Goal: Information Seeking & Learning: Learn about a topic

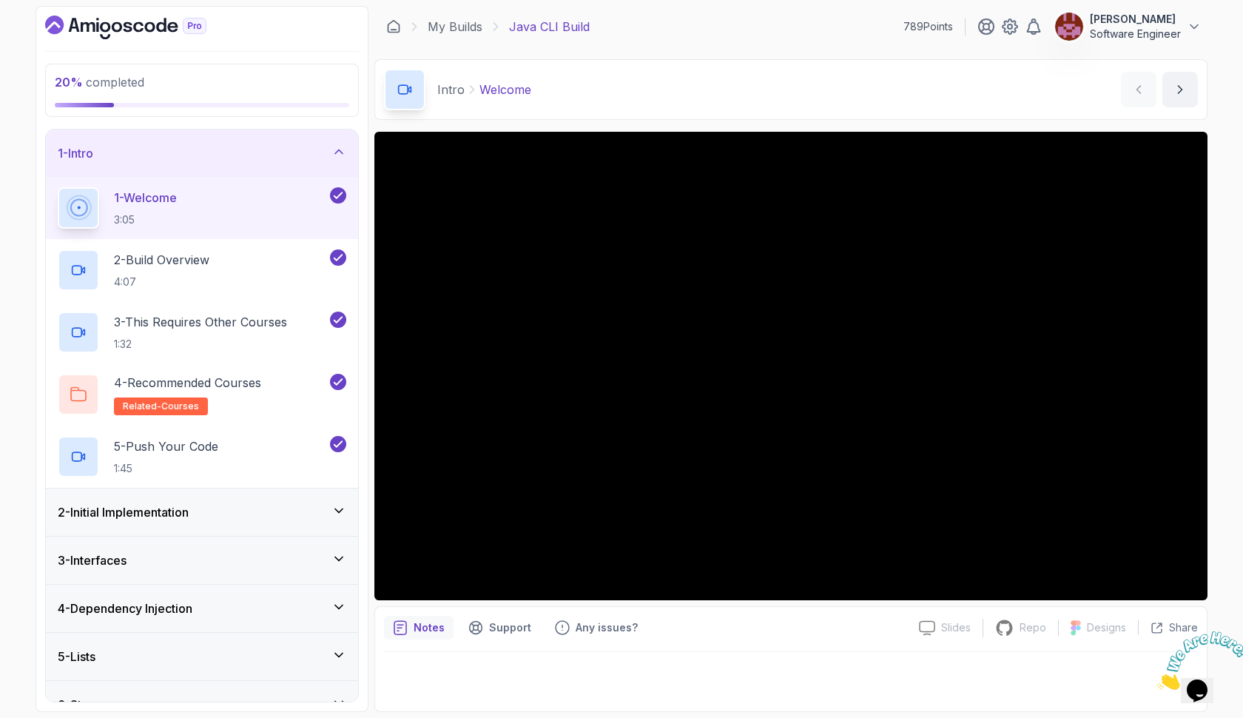
scroll to position [219, 0]
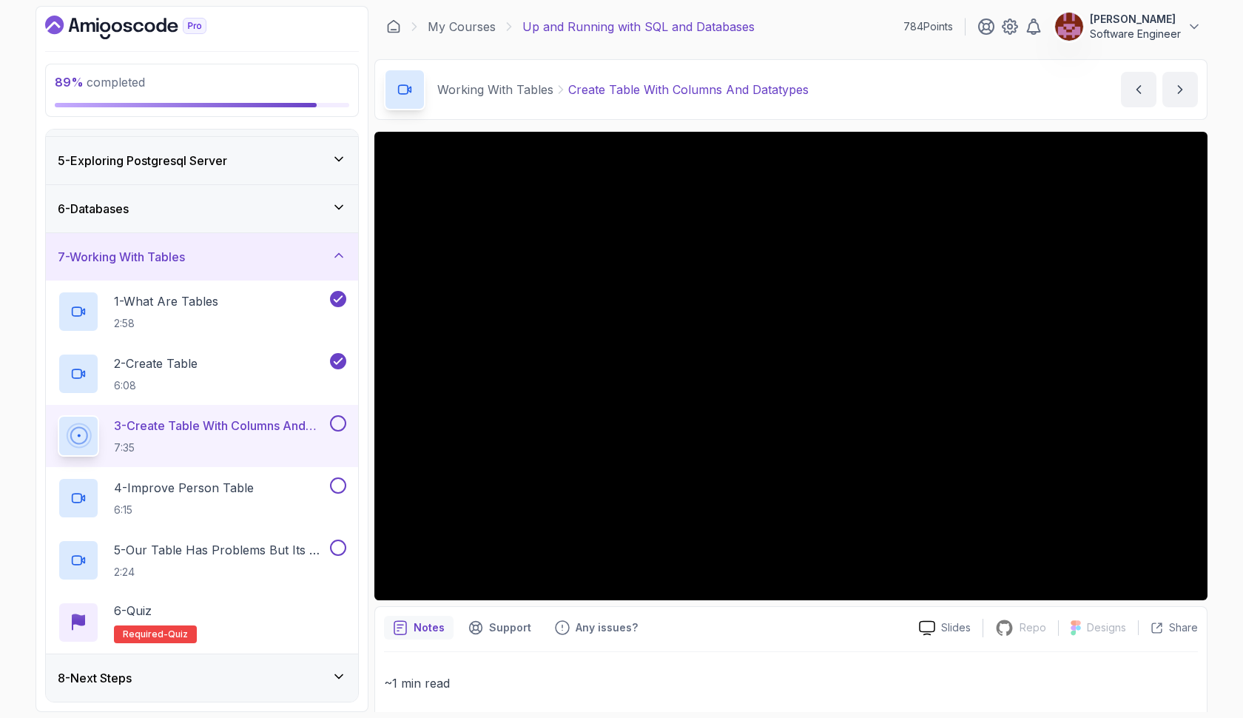
click at [341, 422] on button at bounding box center [338, 423] width 16 height 16
click at [283, 482] on div "4 - Improve Person Table 6:15" at bounding box center [192, 497] width 269 height 41
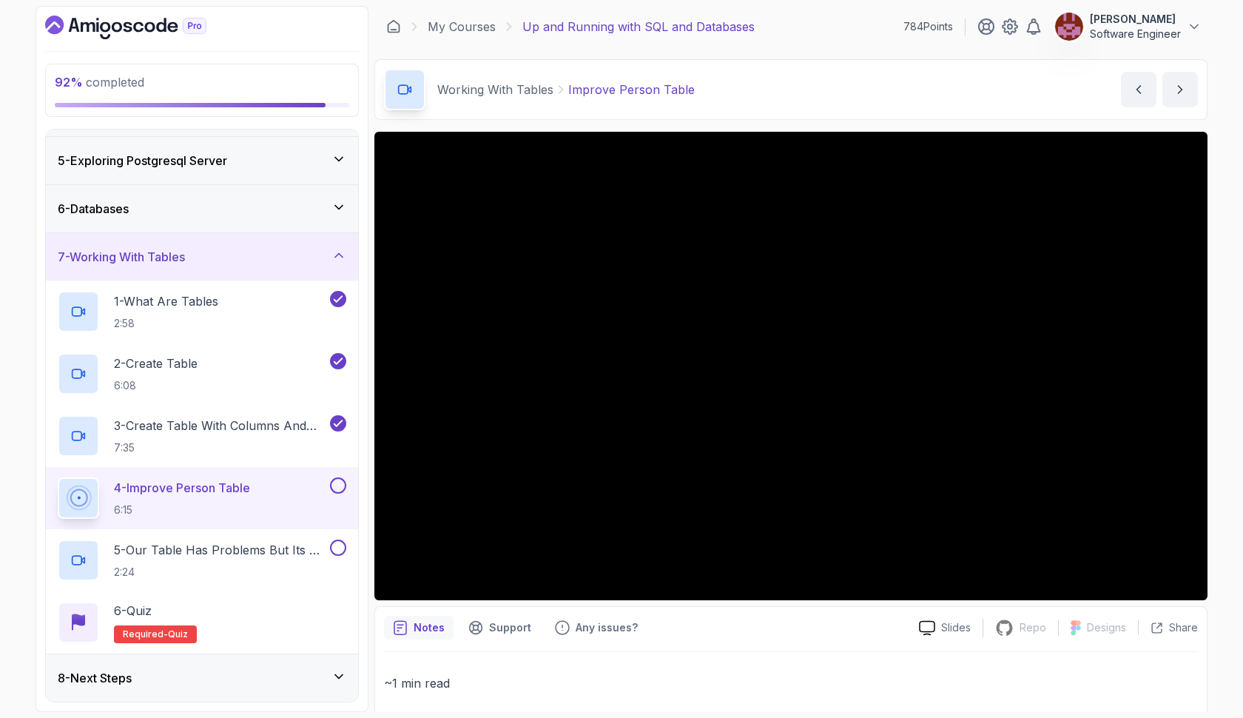
click at [340, 482] on button at bounding box center [338, 485] width 16 height 16
click at [281, 561] on h2 "5 - Our Table Has Problems But Its Ok For Now 2:24" at bounding box center [220, 560] width 213 height 38
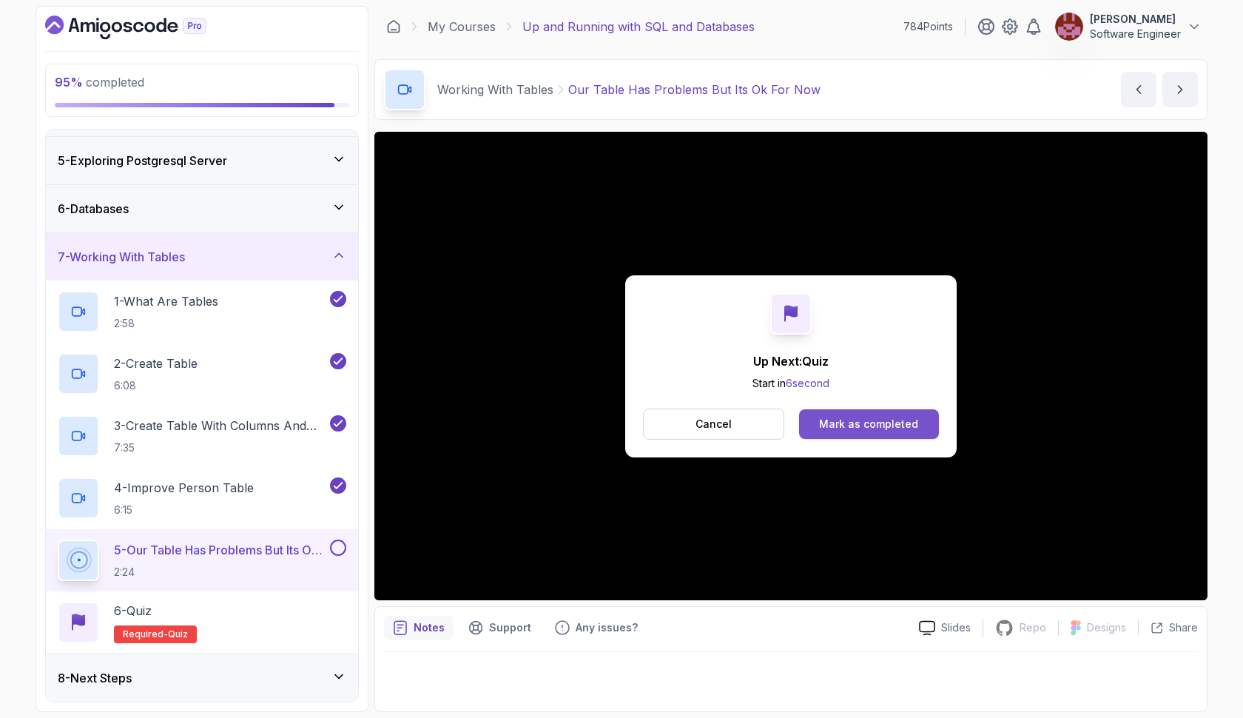
click at [913, 418] on div "Mark as completed" at bounding box center [868, 424] width 99 height 15
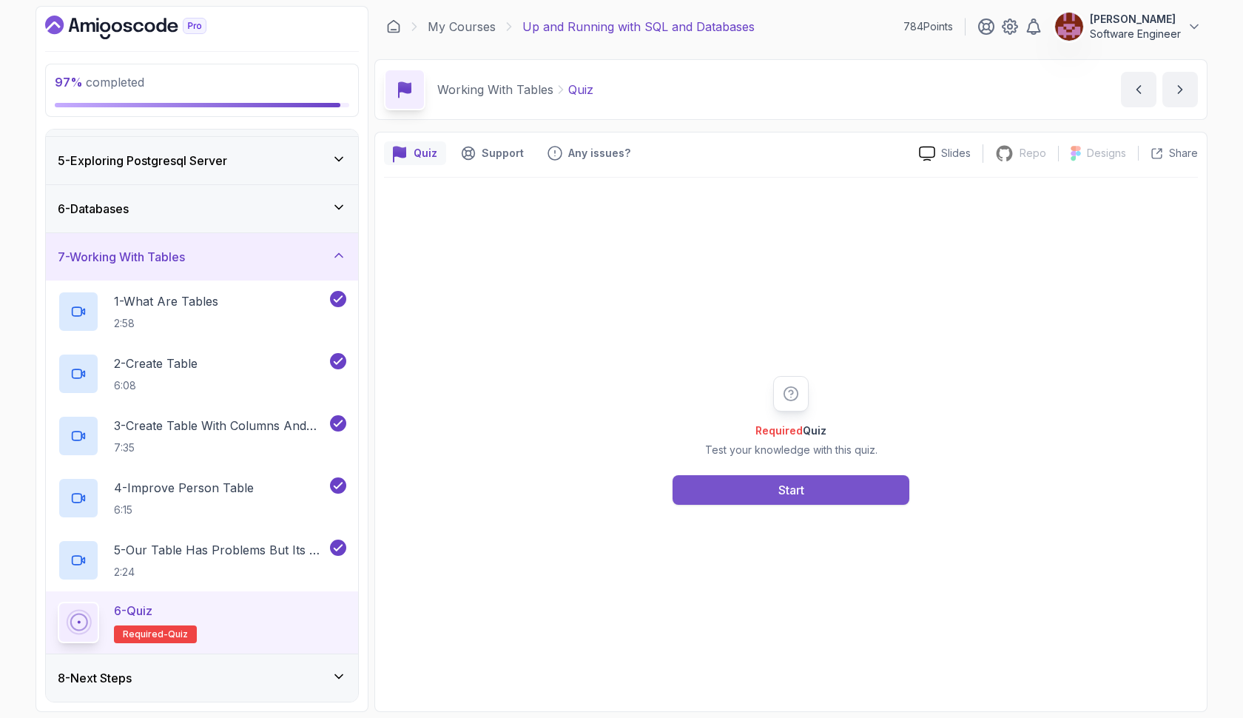
click at [835, 496] on button "Start" at bounding box center [791, 490] width 237 height 30
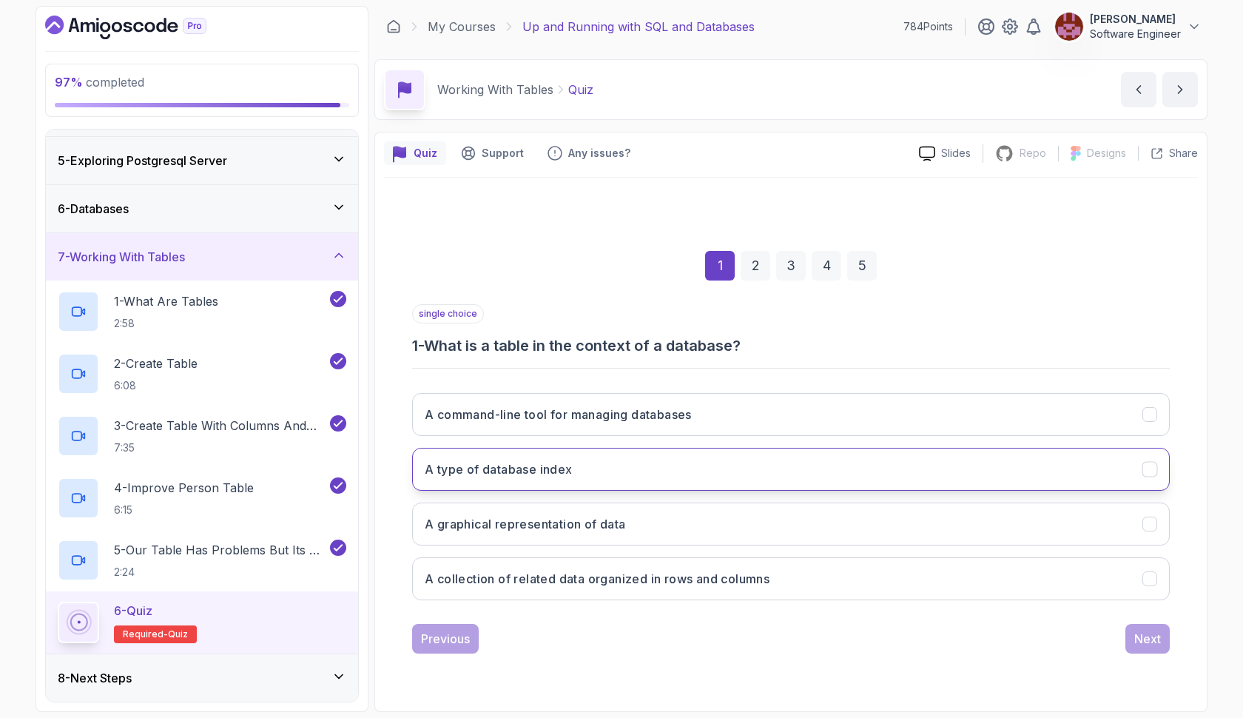
click at [835, 488] on button "A type of database index" at bounding box center [791, 469] width 758 height 43
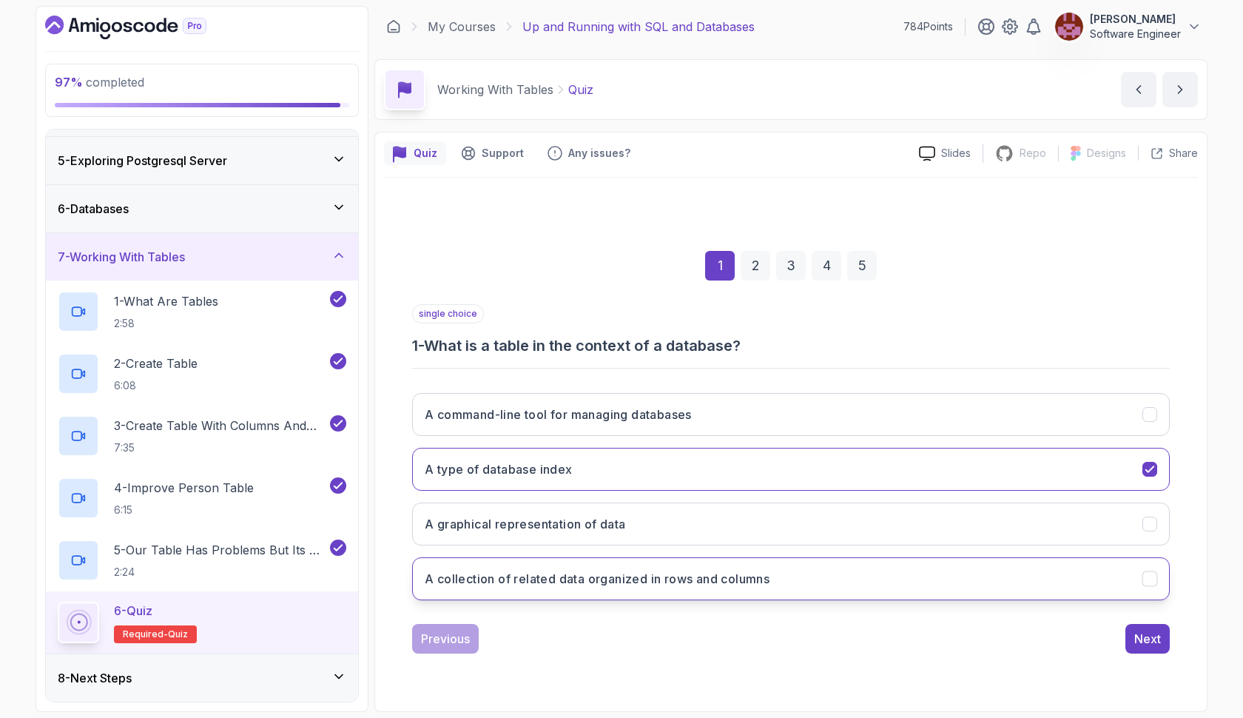
click at [980, 591] on button "A collection of related data organized in rows and columns" at bounding box center [791, 578] width 758 height 43
click at [1140, 633] on div "Next" at bounding box center [1147, 639] width 27 height 18
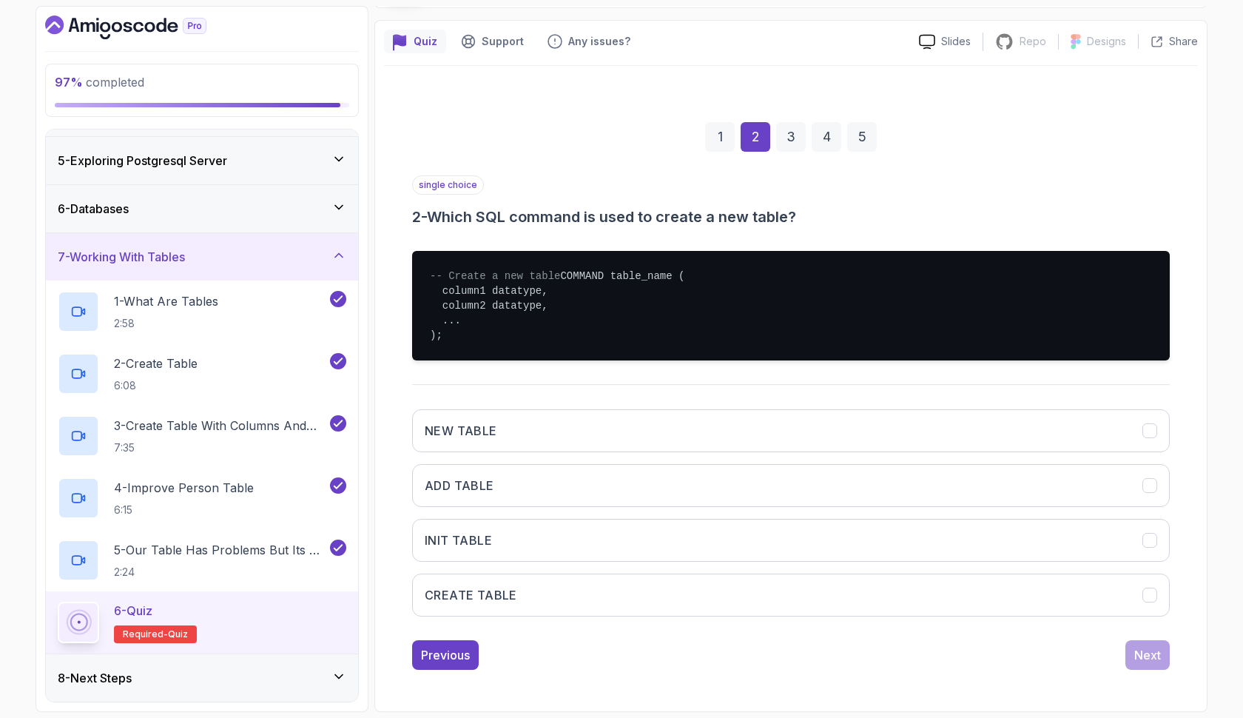
scroll to position [127, 0]
click at [580, 586] on button "CREATE TABLE" at bounding box center [791, 594] width 758 height 43
click at [1144, 651] on div "Next" at bounding box center [1147, 655] width 27 height 18
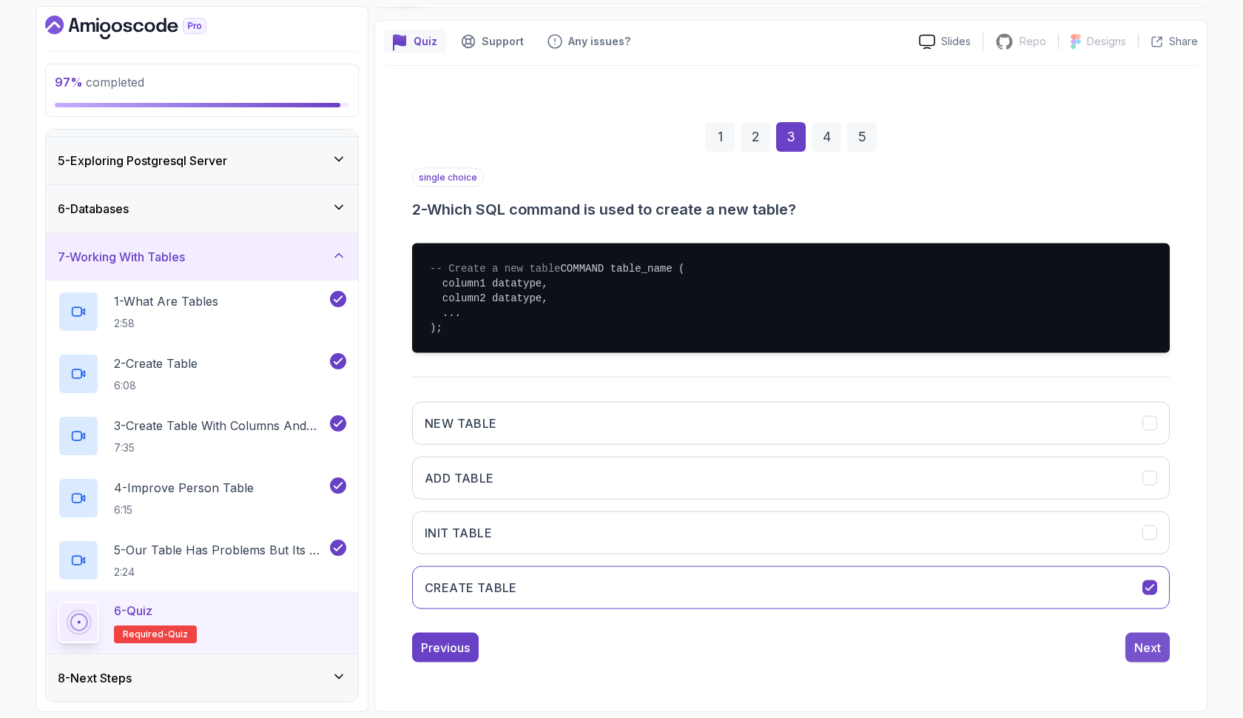
scroll to position [0, 0]
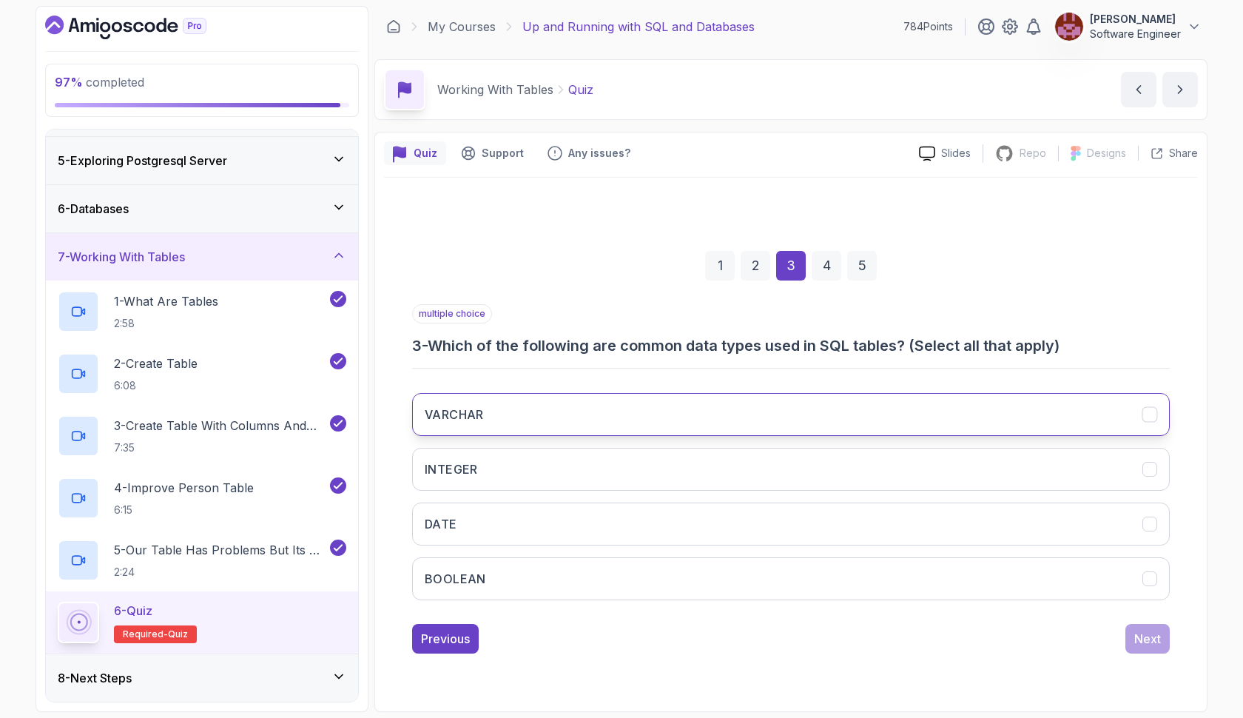
click at [658, 408] on button "VARCHAR" at bounding box center [791, 414] width 758 height 43
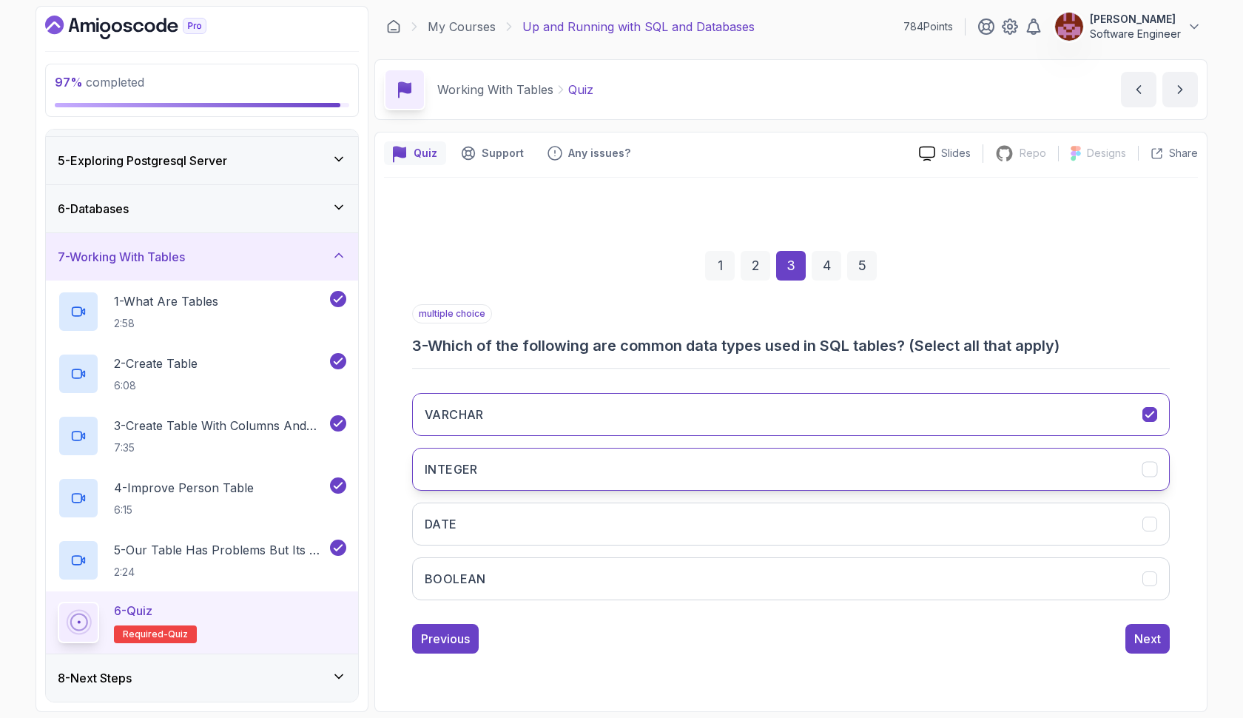
click at [625, 465] on button "INTEGER" at bounding box center [791, 469] width 758 height 43
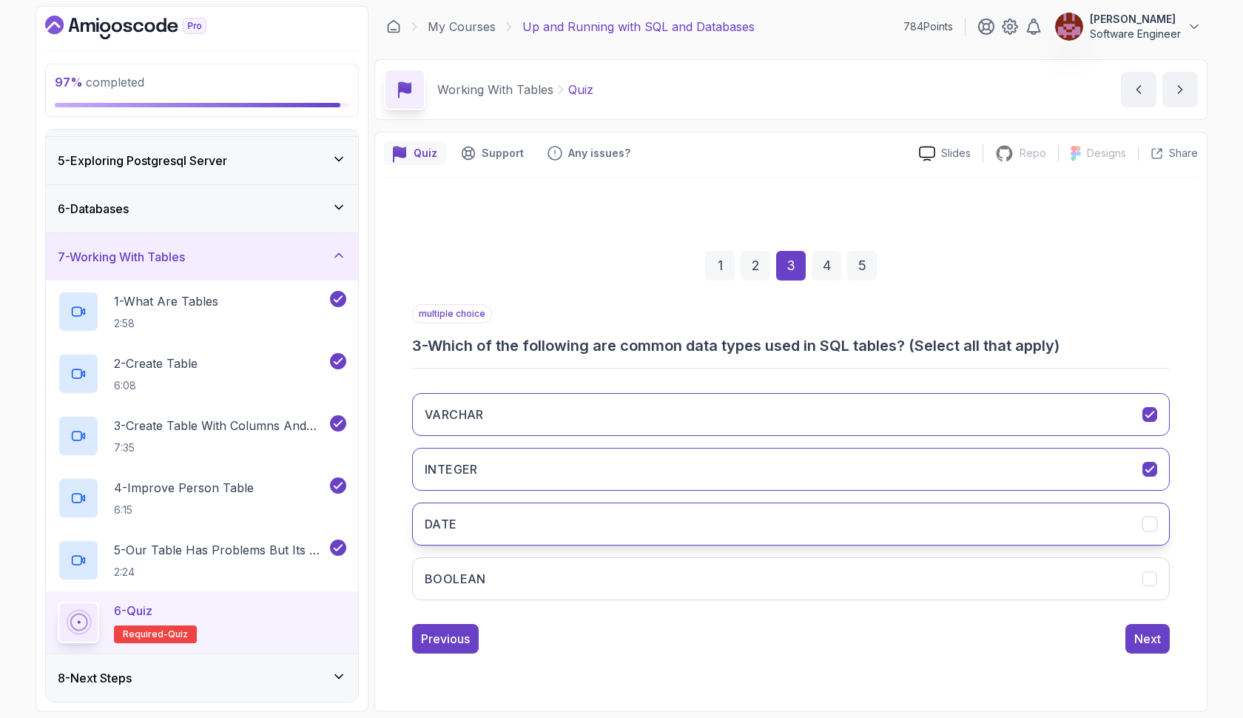
click at [610, 513] on button "DATE" at bounding box center [791, 523] width 758 height 43
click at [599, 573] on button "BOOLEAN" at bounding box center [791, 578] width 758 height 43
click at [1151, 633] on div "Next" at bounding box center [1147, 639] width 27 height 18
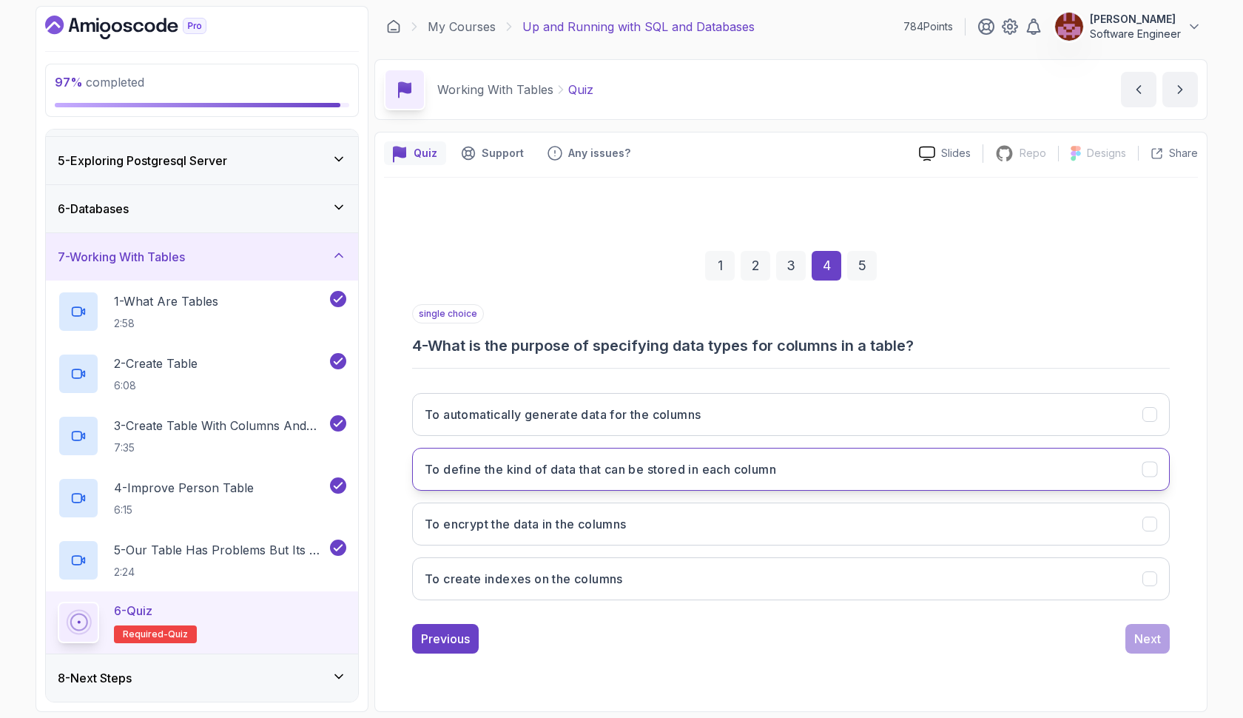
click at [704, 474] on h3 "To define the kind of data that can be stored in each column" at bounding box center [600, 469] width 351 height 18
click at [1148, 638] on div "Next" at bounding box center [1147, 639] width 27 height 18
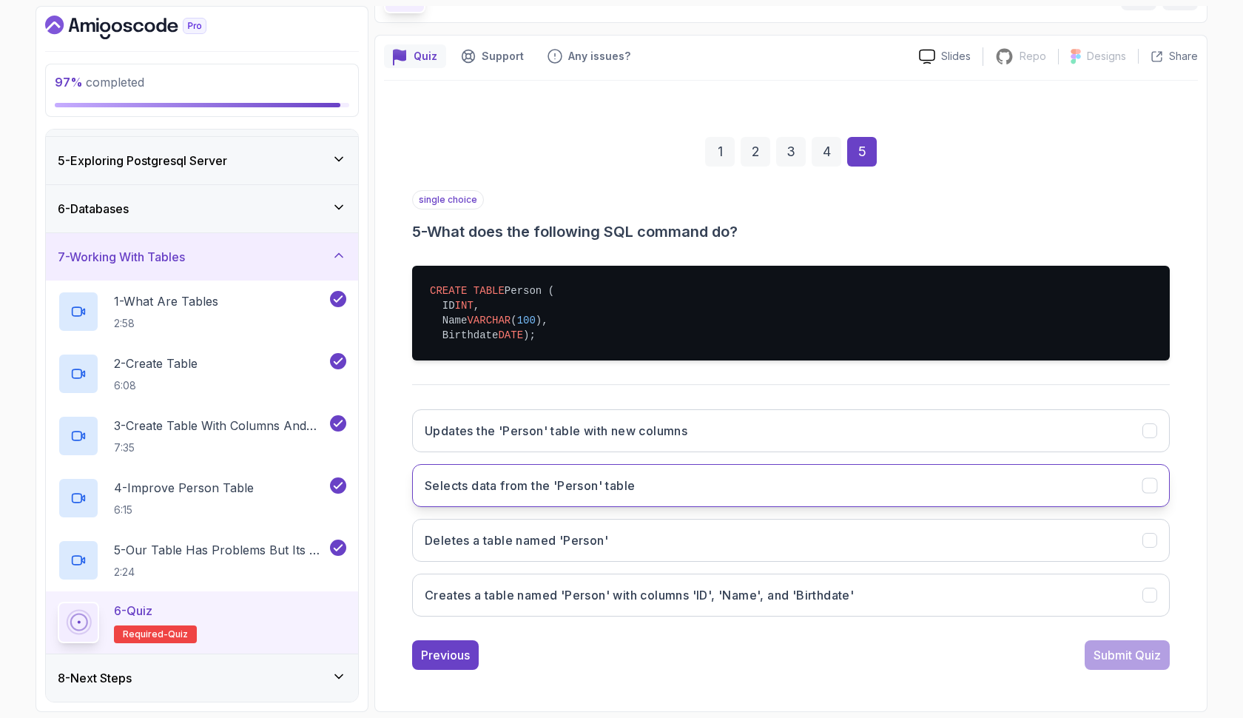
scroll to position [112, 0]
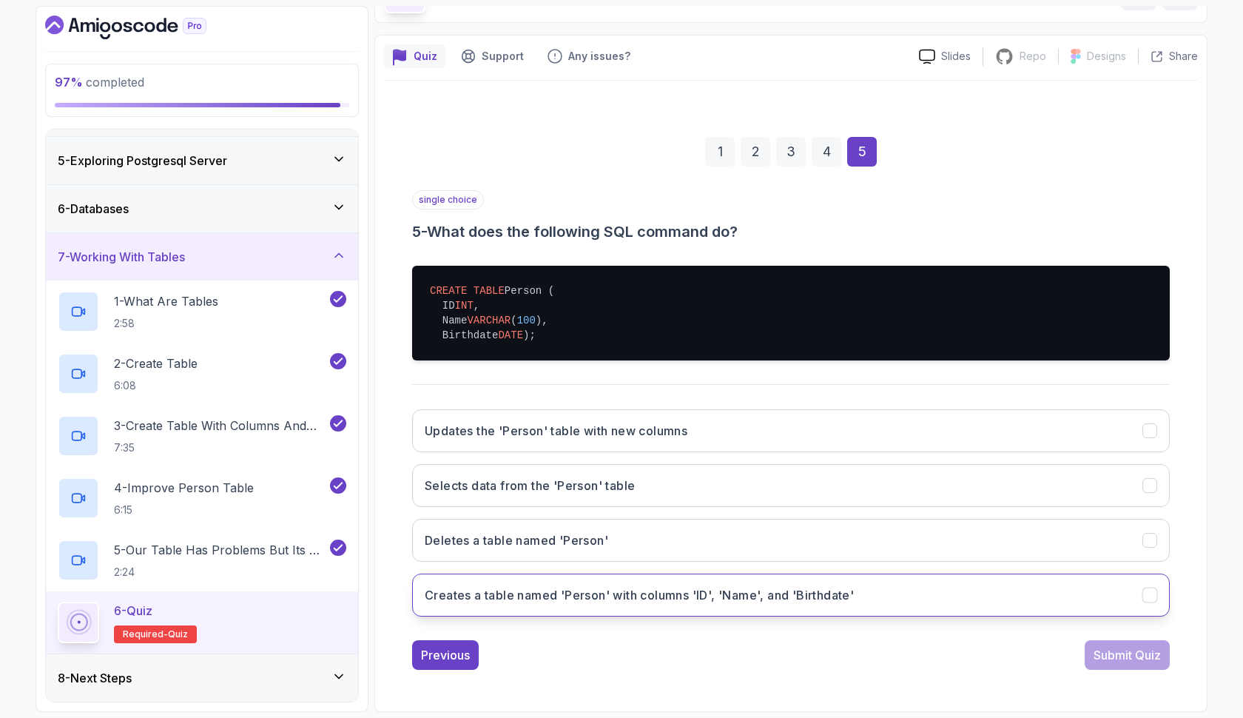
click at [565, 590] on h3 "Creates a table named 'Person' with columns 'ID', 'Name', and 'Birthdate'" at bounding box center [639, 595] width 429 height 18
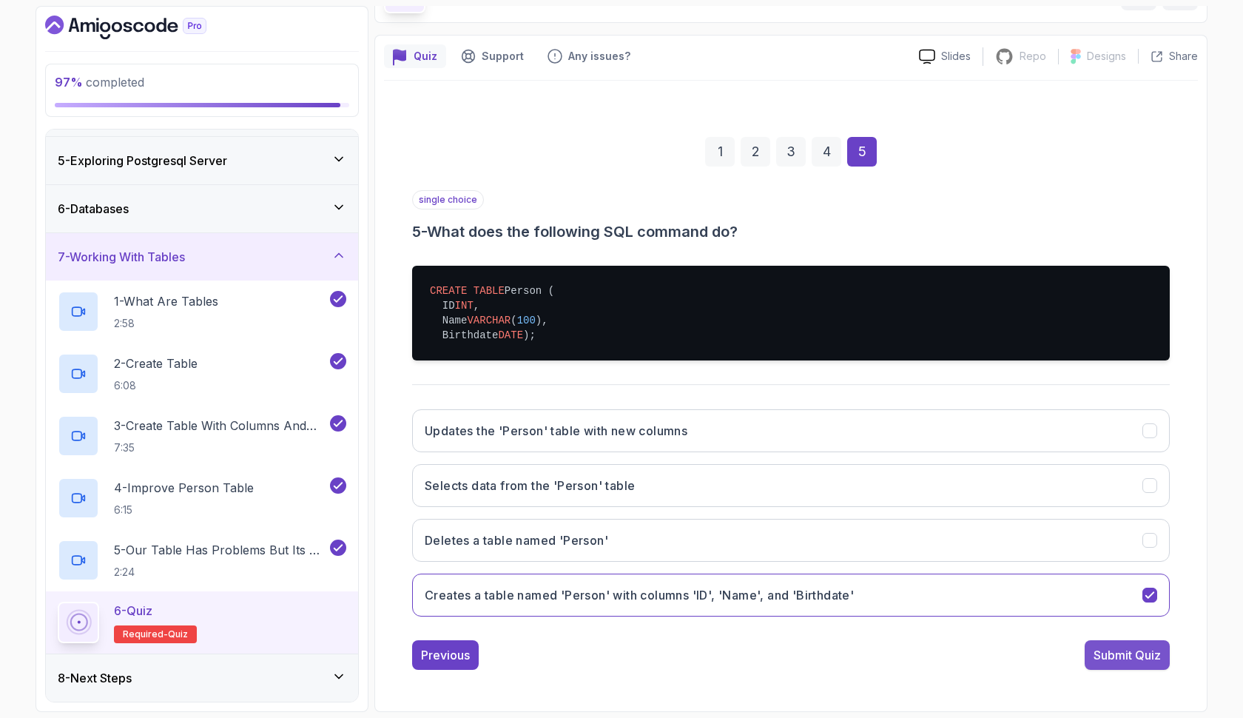
click at [1119, 652] on div "Submit Quiz" at bounding box center [1126, 655] width 67 height 18
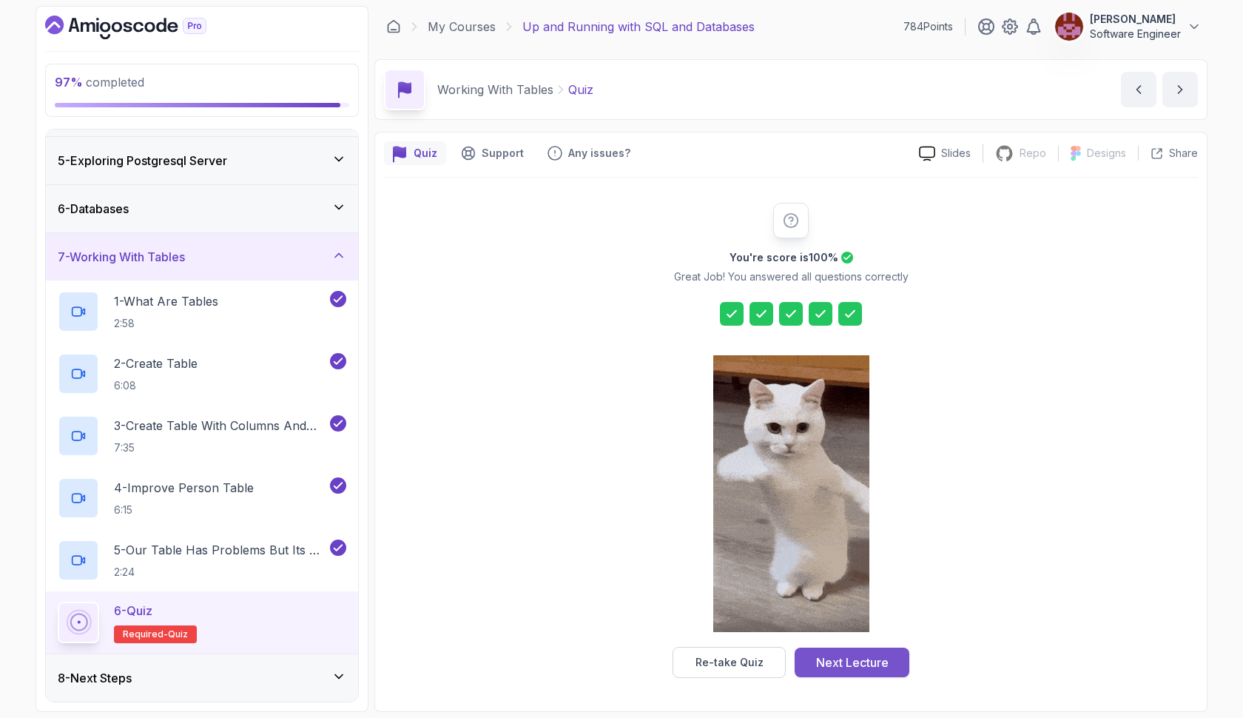
click at [828, 653] on div "Next Lecture" at bounding box center [852, 662] width 73 height 18
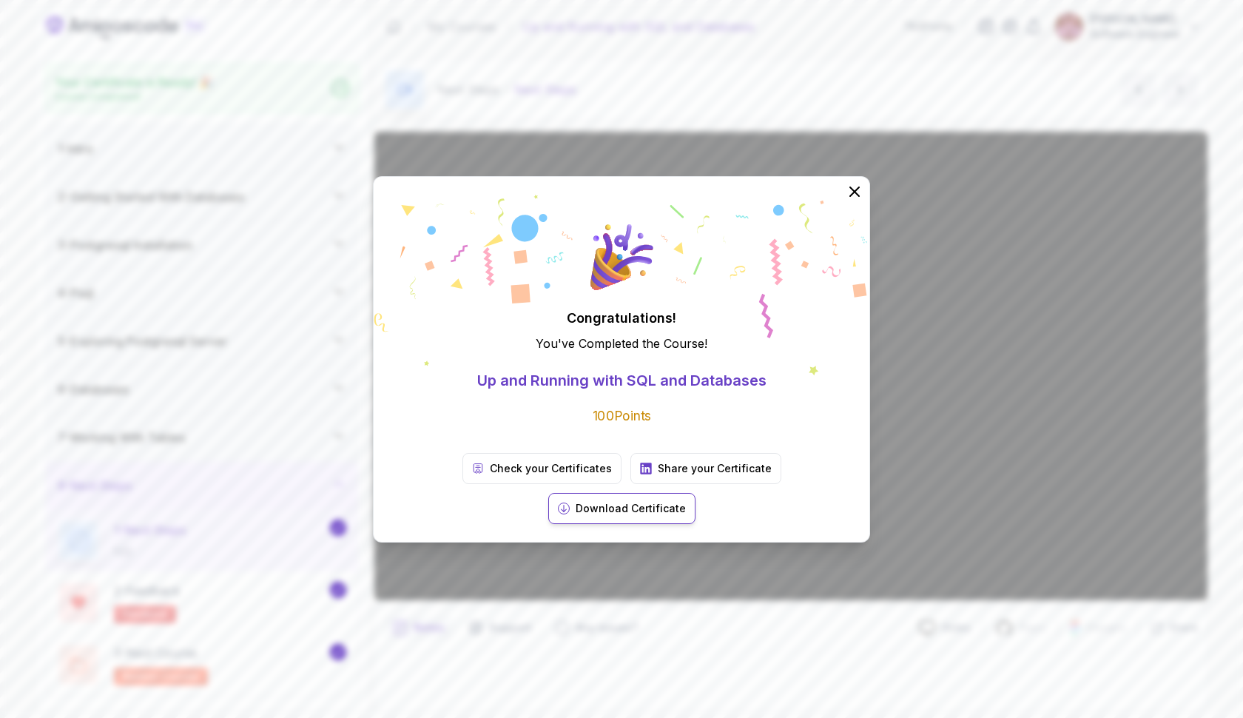
click at [686, 501] on p "Download Certificate" at bounding box center [631, 508] width 110 height 15
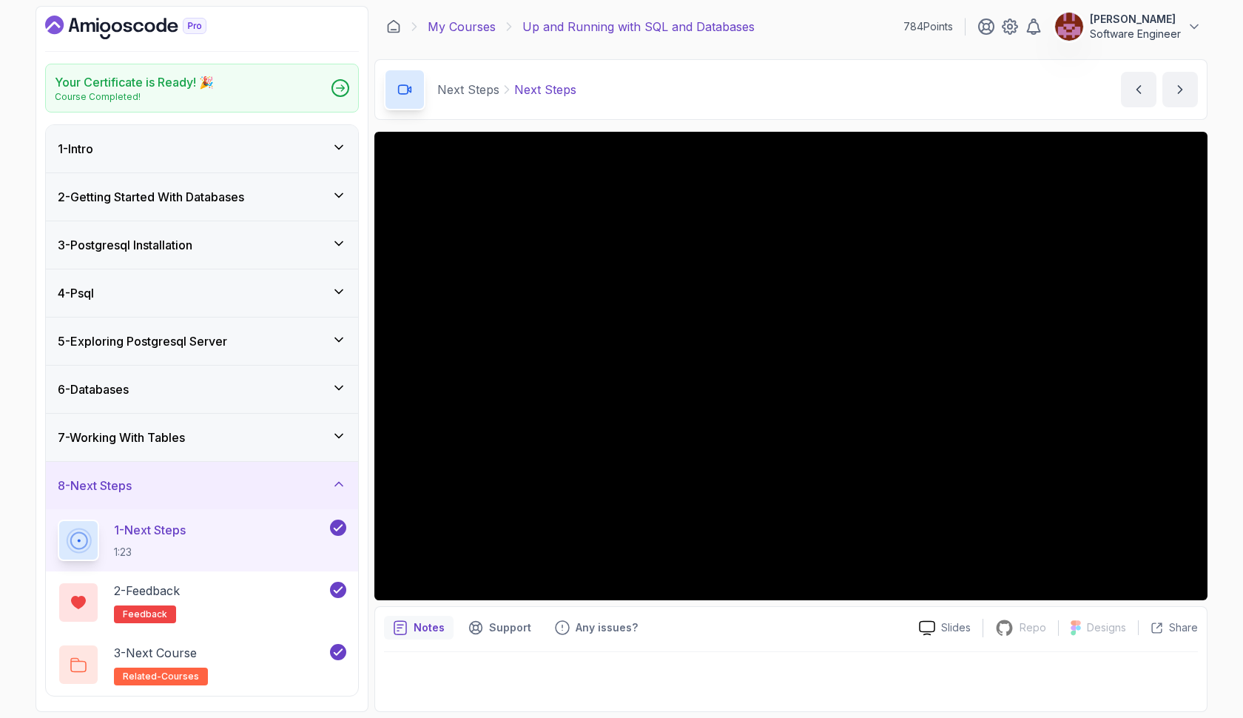
click at [488, 23] on link "My Courses" at bounding box center [462, 27] width 68 height 18
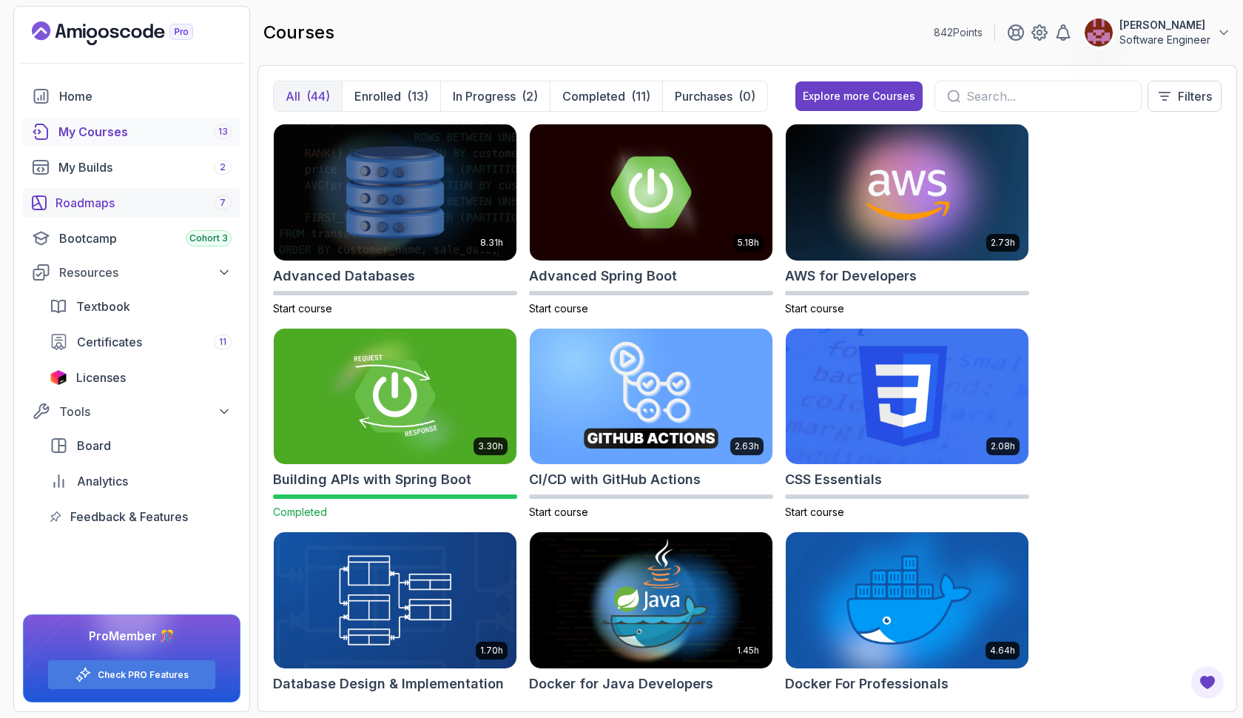
click at [146, 204] on div "Roadmaps 7" at bounding box center [143, 203] width 176 height 18
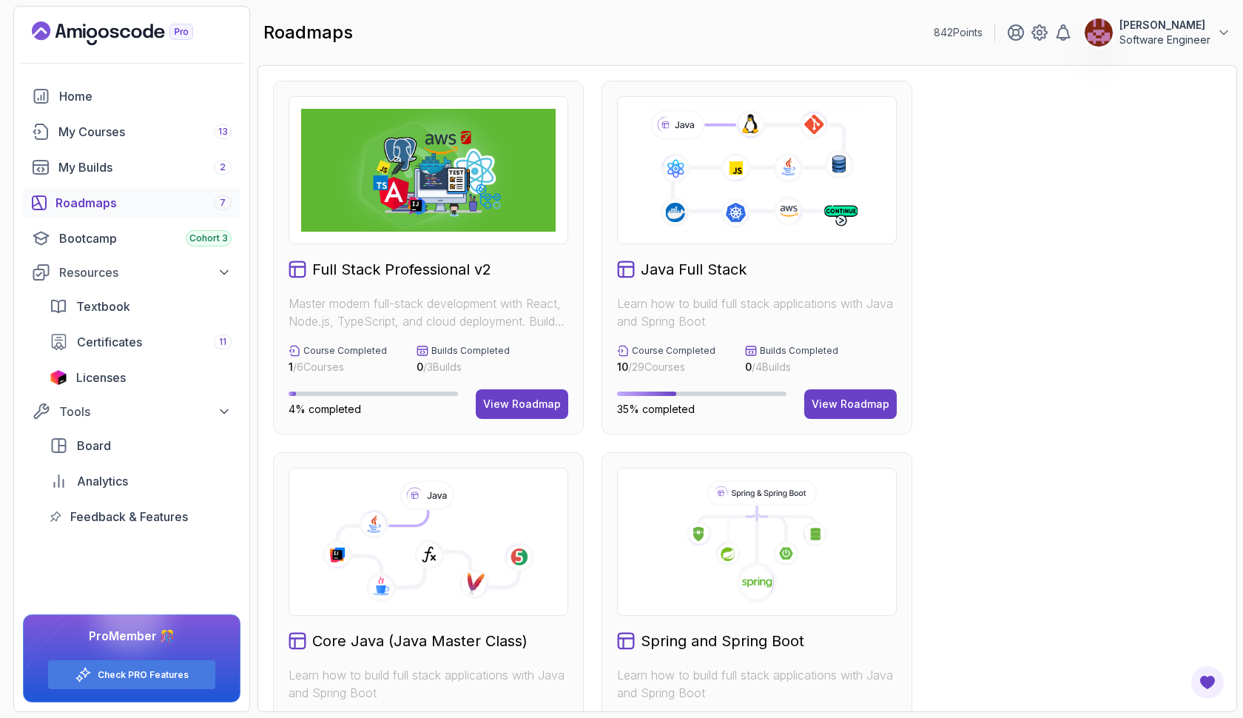
click at [660, 269] on h2 "Java Full Stack" at bounding box center [694, 269] width 106 height 21
click at [836, 410] on div "View Roadmap" at bounding box center [851, 404] width 78 height 15
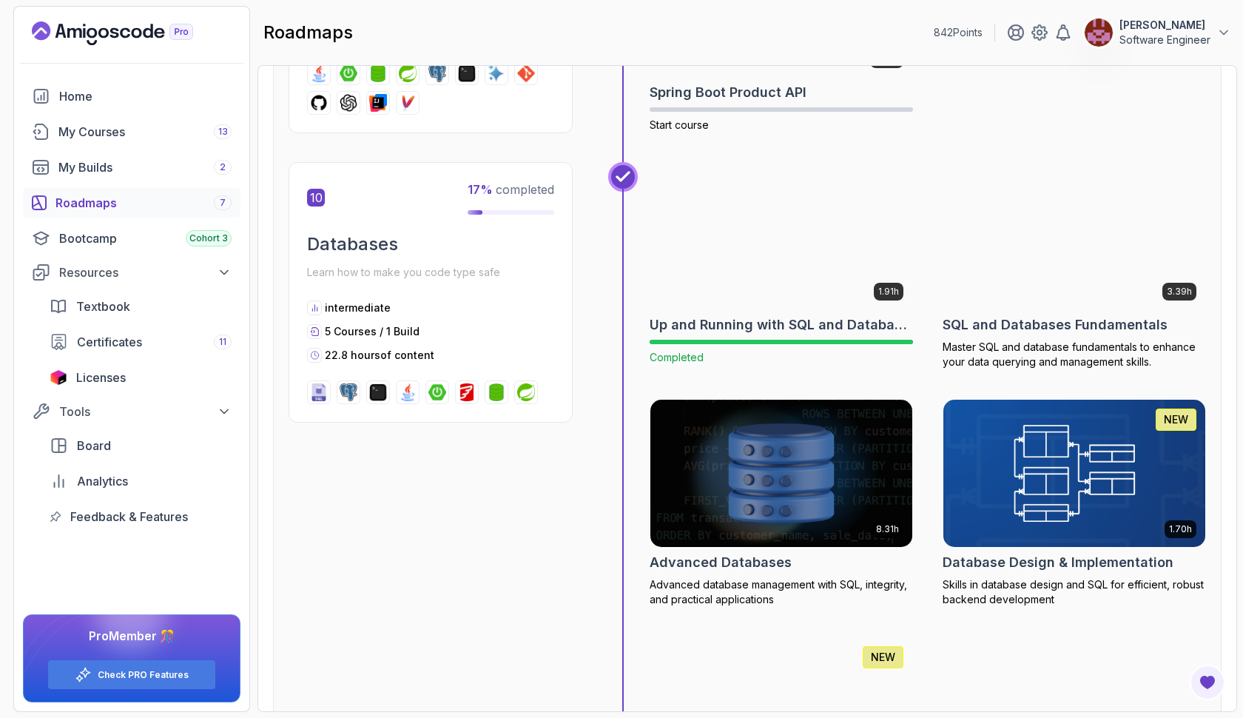
scroll to position [3226, 0]
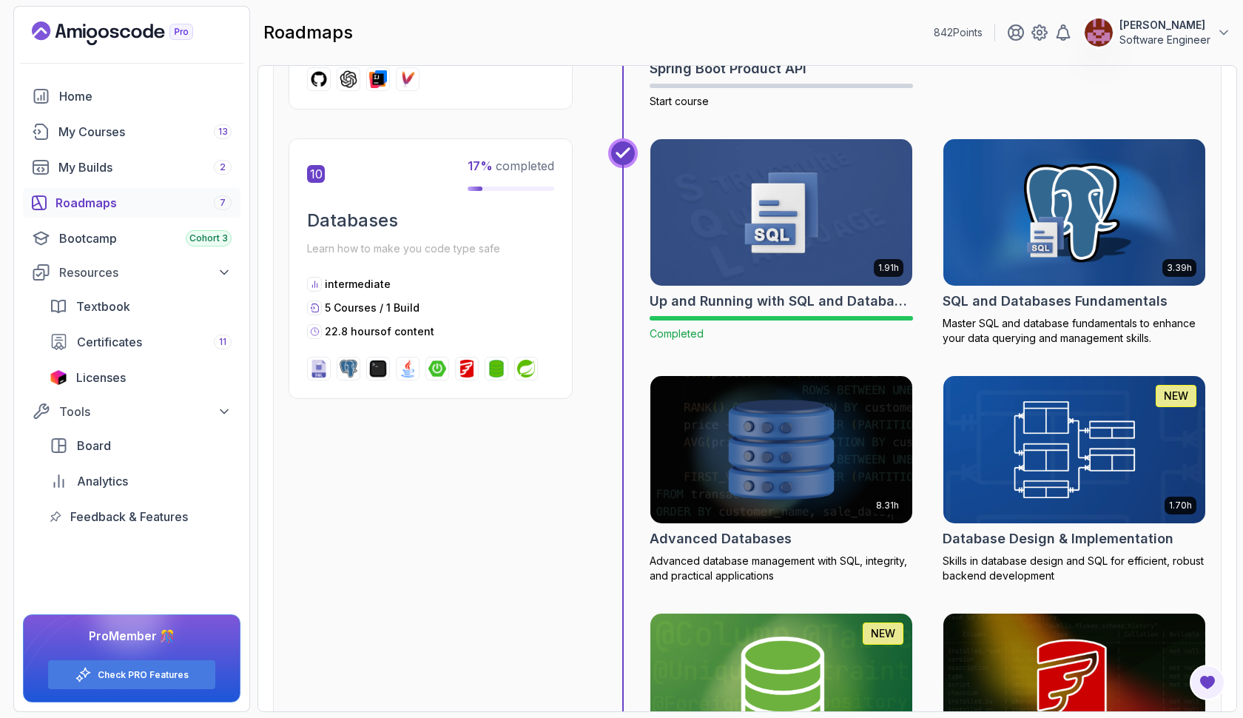
click at [1003, 255] on img at bounding box center [1074, 212] width 275 height 154
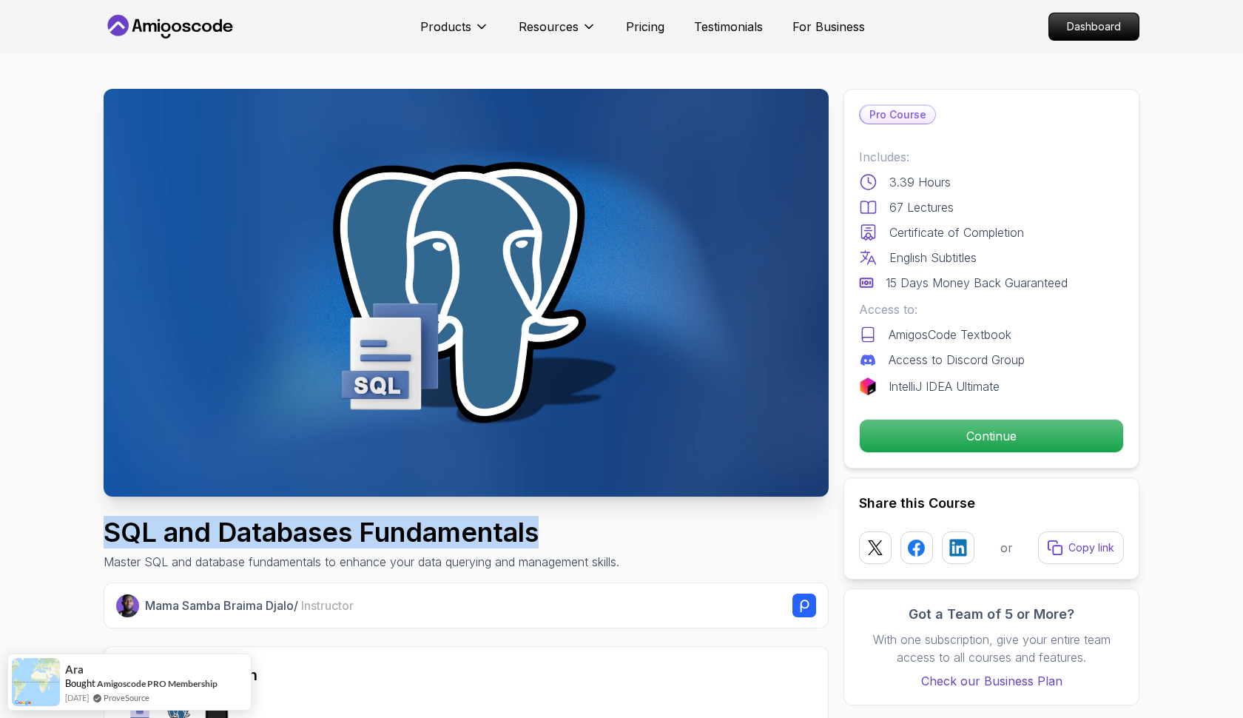
drag, startPoint x: 110, startPoint y: 535, endPoint x: 577, endPoint y: 533, distance: 466.8
click at [577, 533] on h1 "SQL and Databases Fundamentals" at bounding box center [362, 532] width 516 height 30
copy h1 "SQL and Databases Fundamentals"
click at [1039, 426] on p "Continue" at bounding box center [991, 435] width 250 height 31
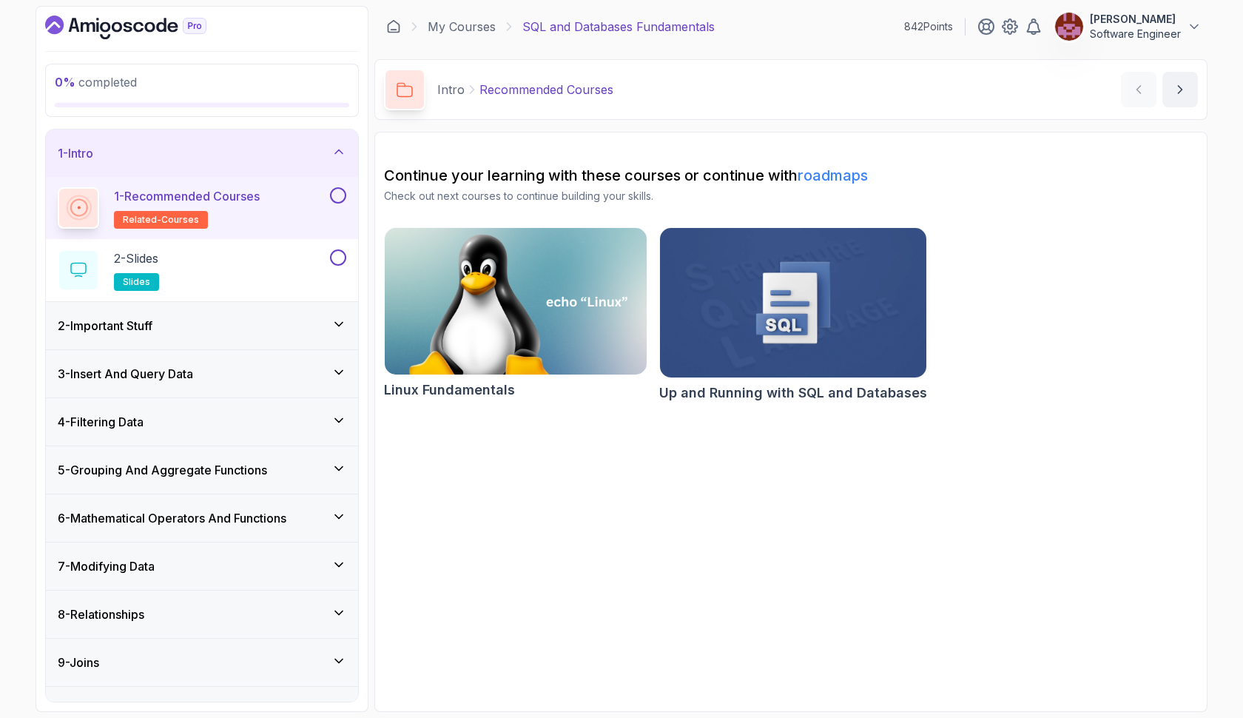
click at [343, 195] on button at bounding box center [338, 195] width 16 height 16
click at [281, 263] on div "2 - Slides slides" at bounding box center [192, 269] width 269 height 41
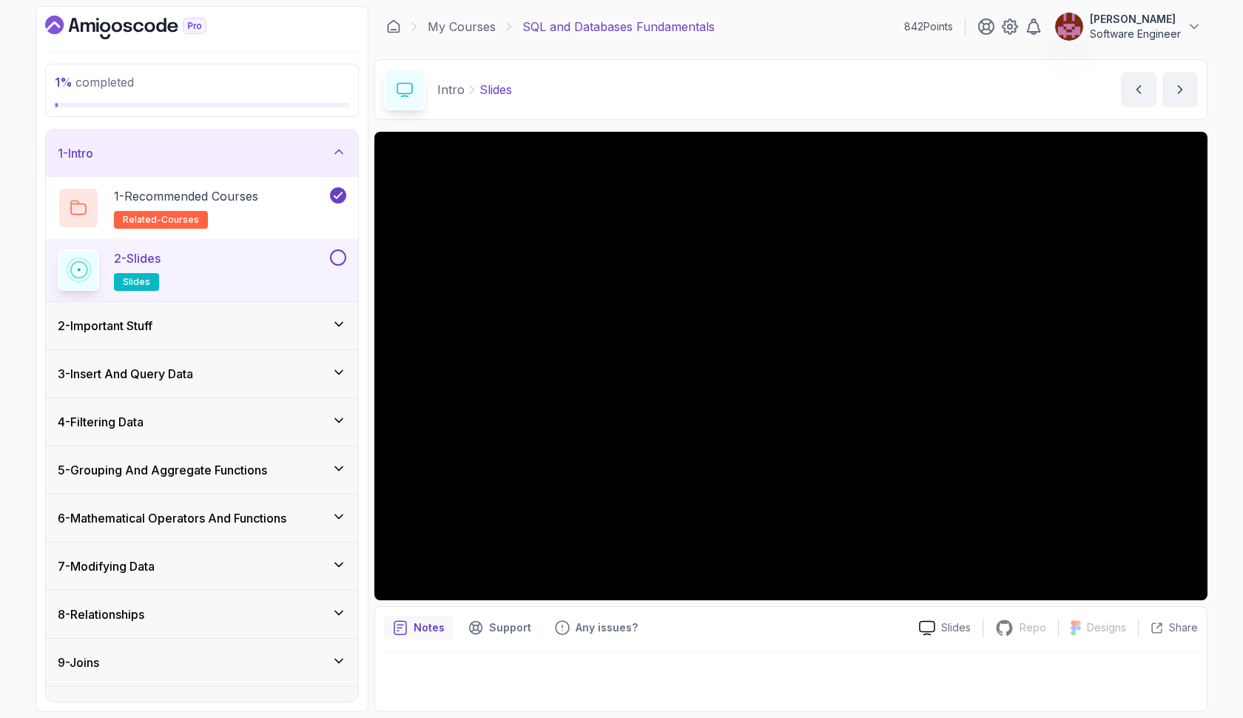
click at [339, 253] on button at bounding box center [338, 257] width 16 height 16
click at [291, 336] on div "2 - Important Stuff" at bounding box center [202, 325] width 312 height 47
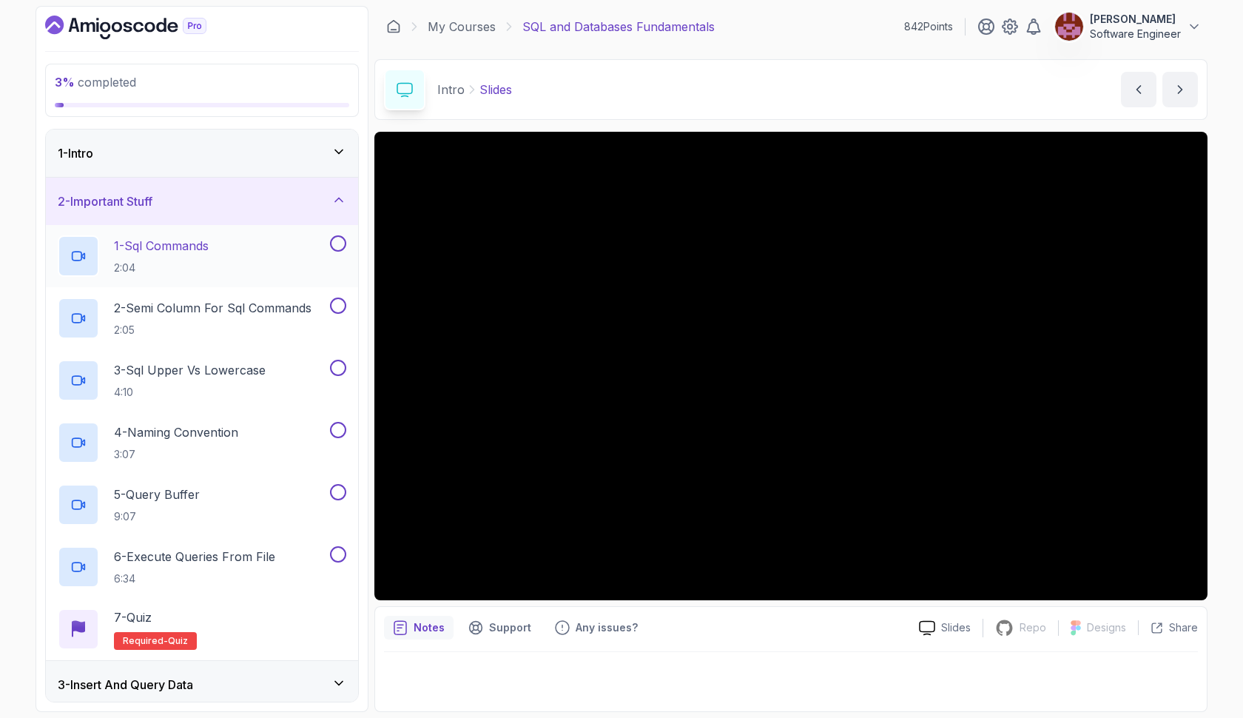
click at [280, 269] on div "1 - Sql Commands 2:04" at bounding box center [192, 255] width 269 height 41
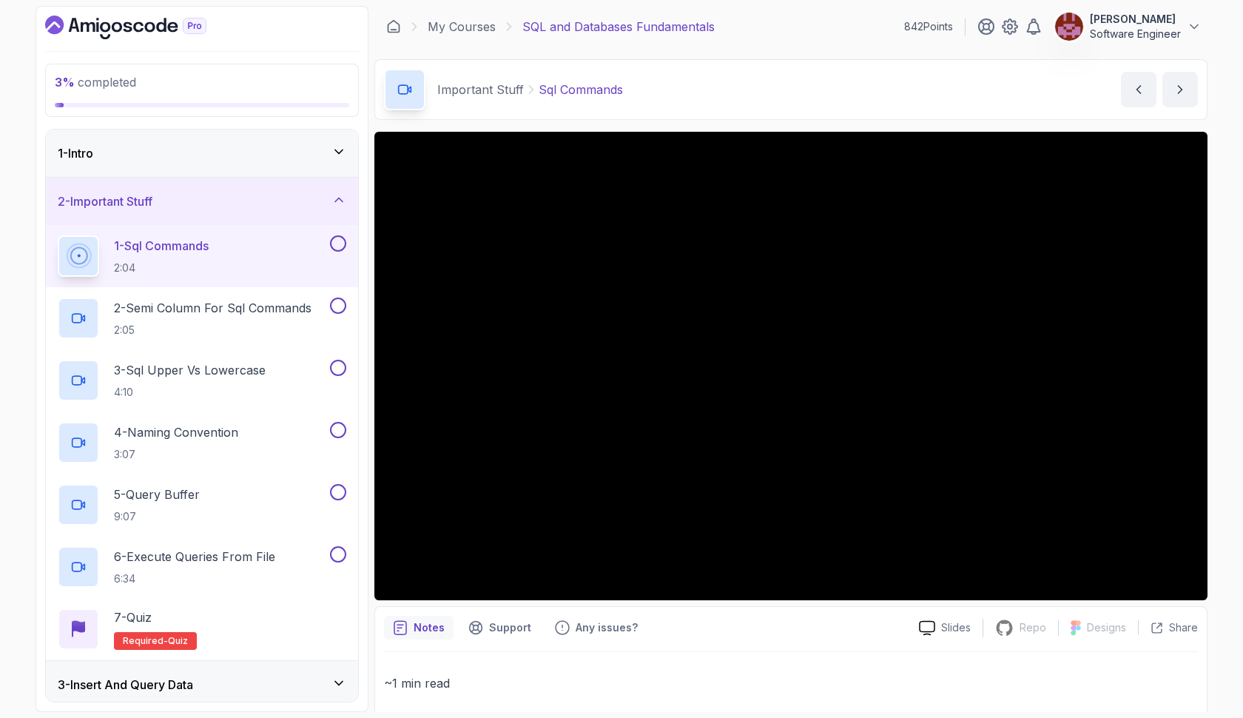
click at [340, 247] on button at bounding box center [338, 243] width 16 height 16
click at [298, 311] on p "2 - Semi Column For Sql Commands" at bounding box center [213, 308] width 198 height 18
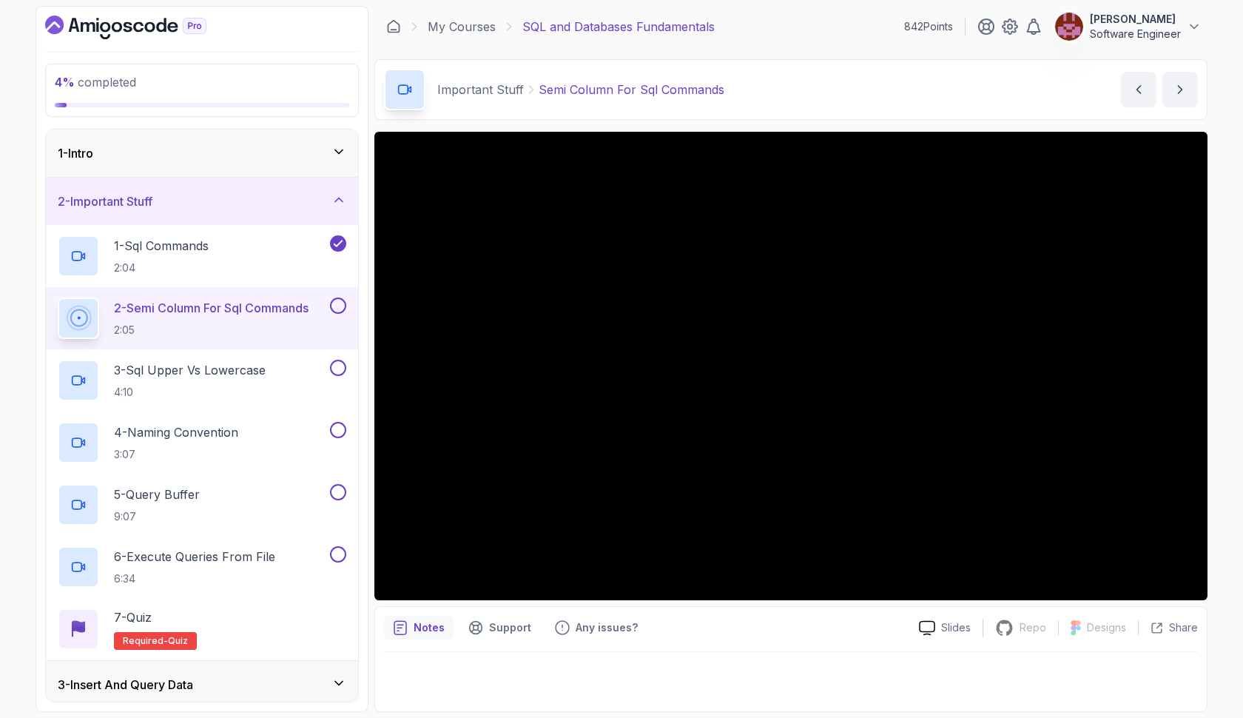
click at [337, 305] on button at bounding box center [338, 305] width 16 height 16
click at [283, 365] on div "3 - Sql Upper Vs Lowercase 4:10" at bounding box center [192, 380] width 269 height 41
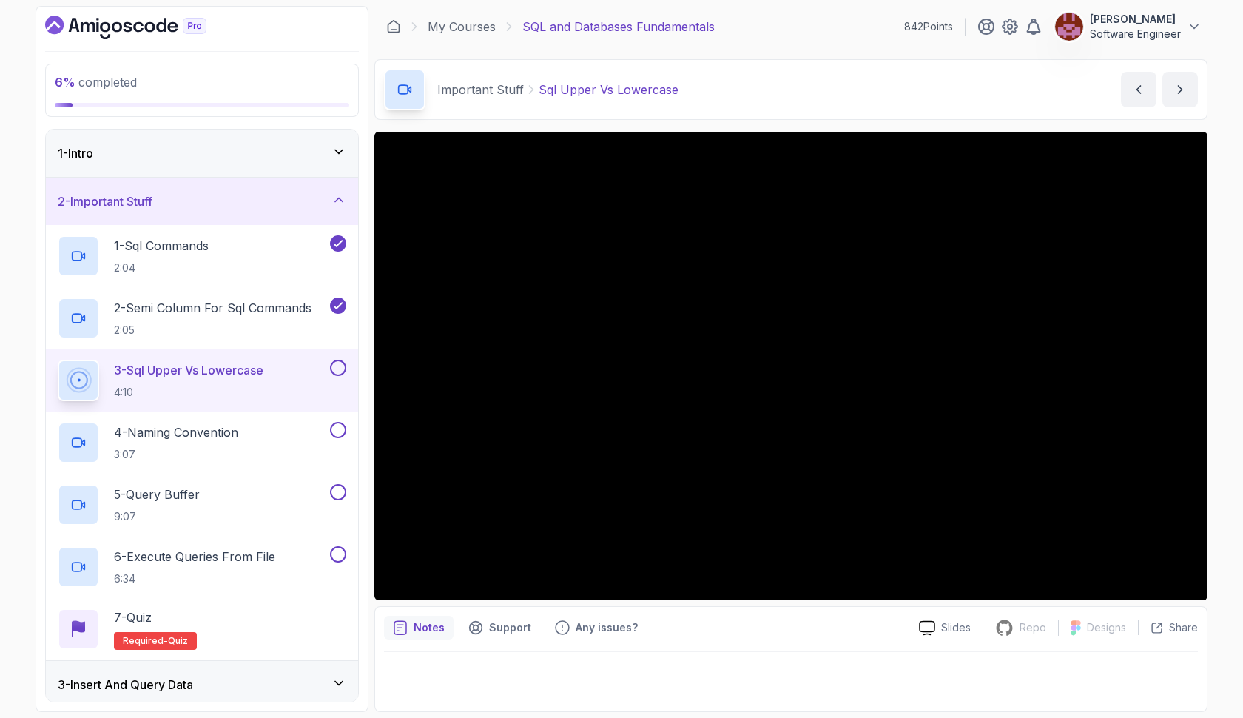
click at [337, 367] on button at bounding box center [338, 368] width 16 height 16
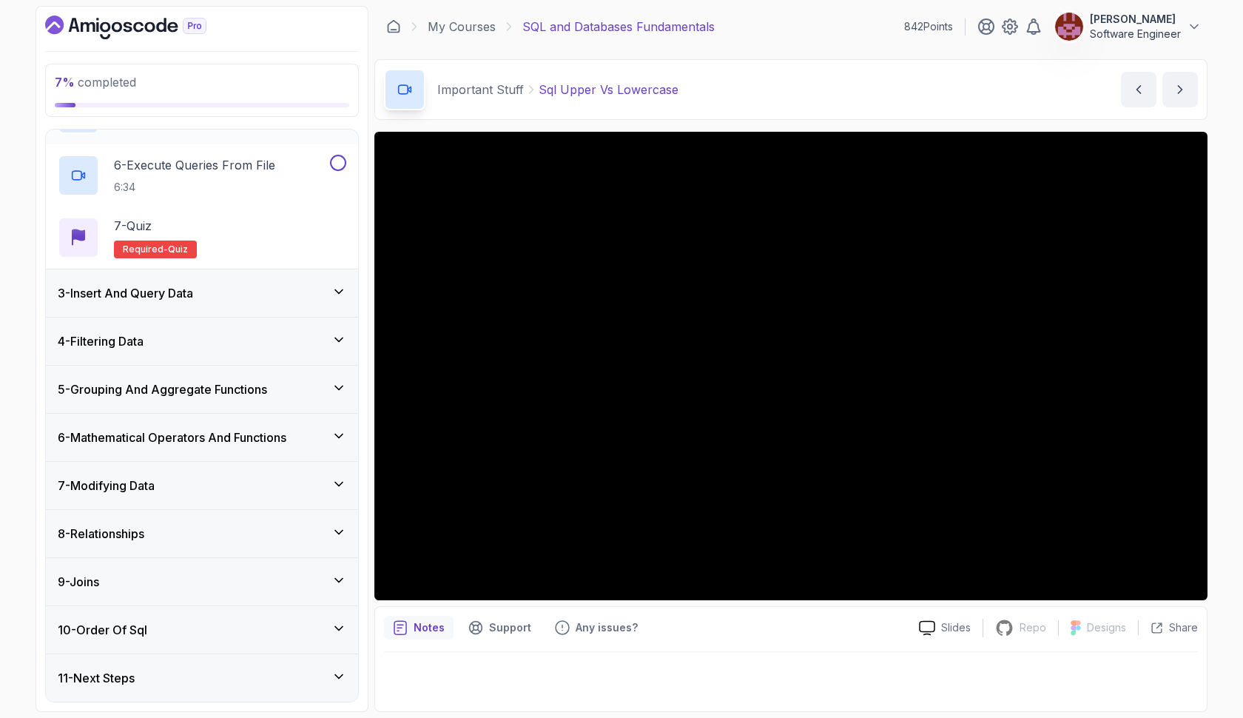
scroll to position [391, 0]
click at [253, 299] on div "3 - Insert And Query Data" at bounding box center [202, 293] width 289 height 18
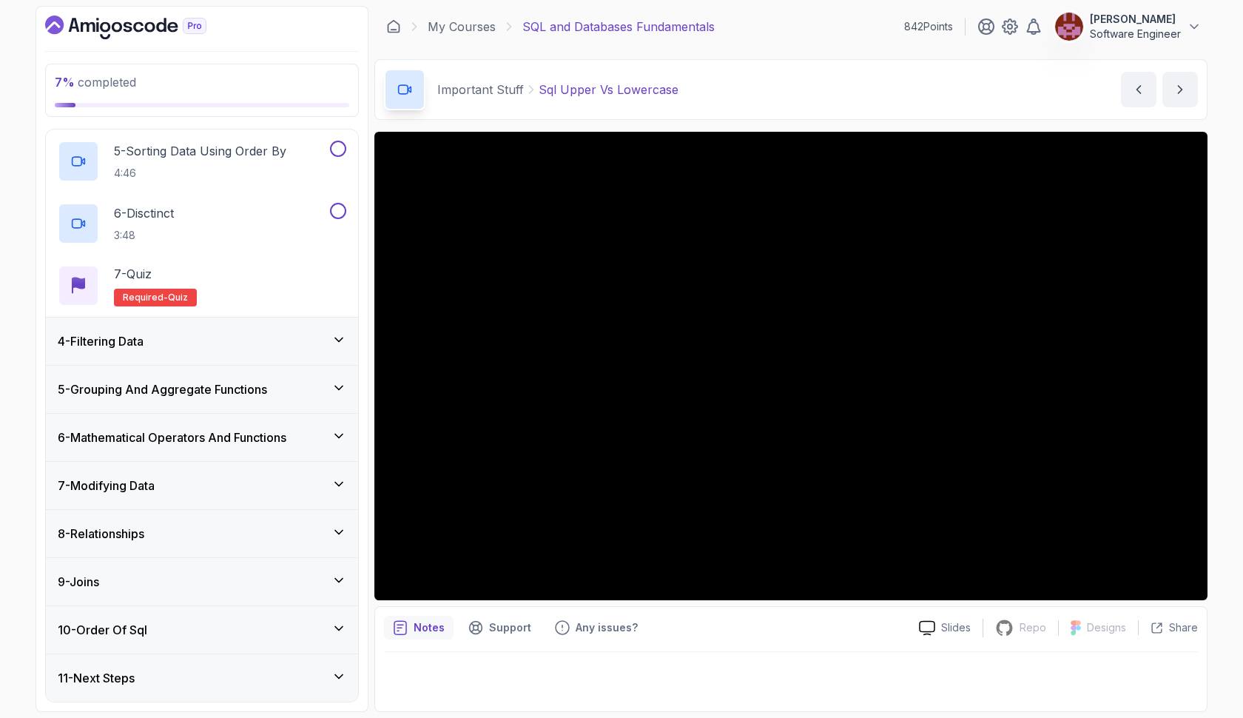
click at [249, 343] on div "4 - Filtering Data" at bounding box center [202, 341] width 289 height 18
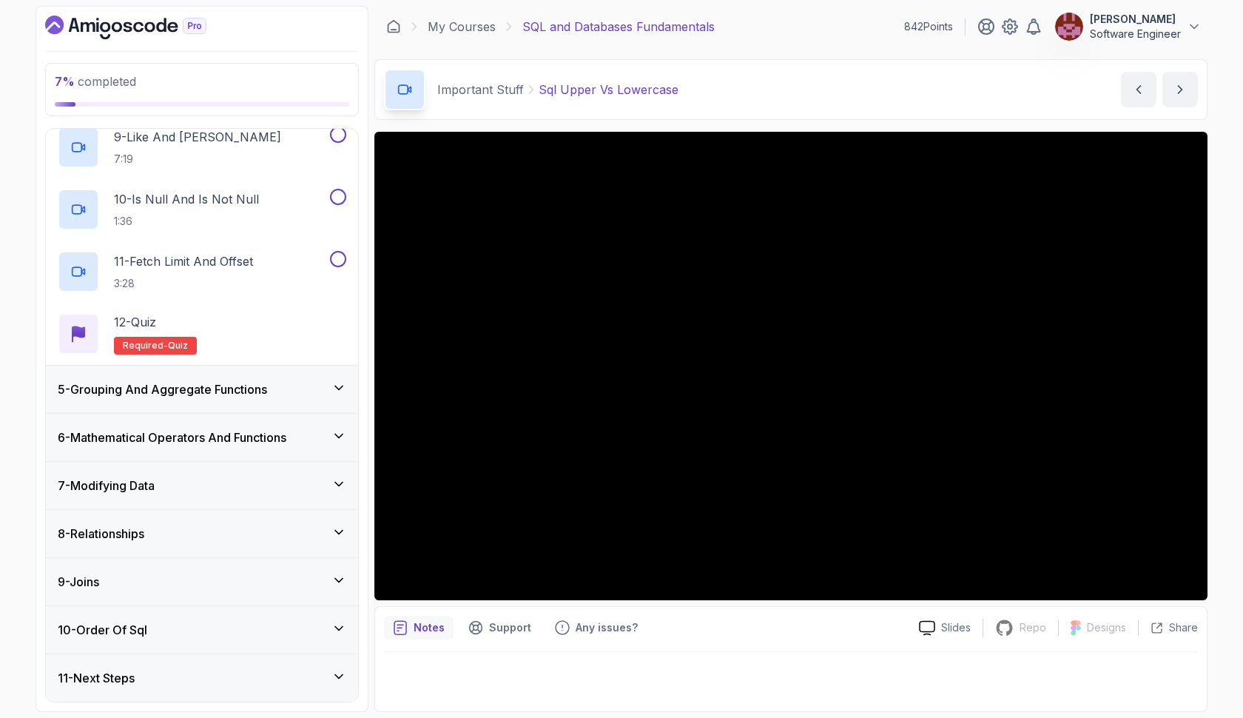
scroll to position [701, 0]
click at [244, 388] on h3 "5 - Grouping And Aggregate Functions" at bounding box center [162, 389] width 209 height 18
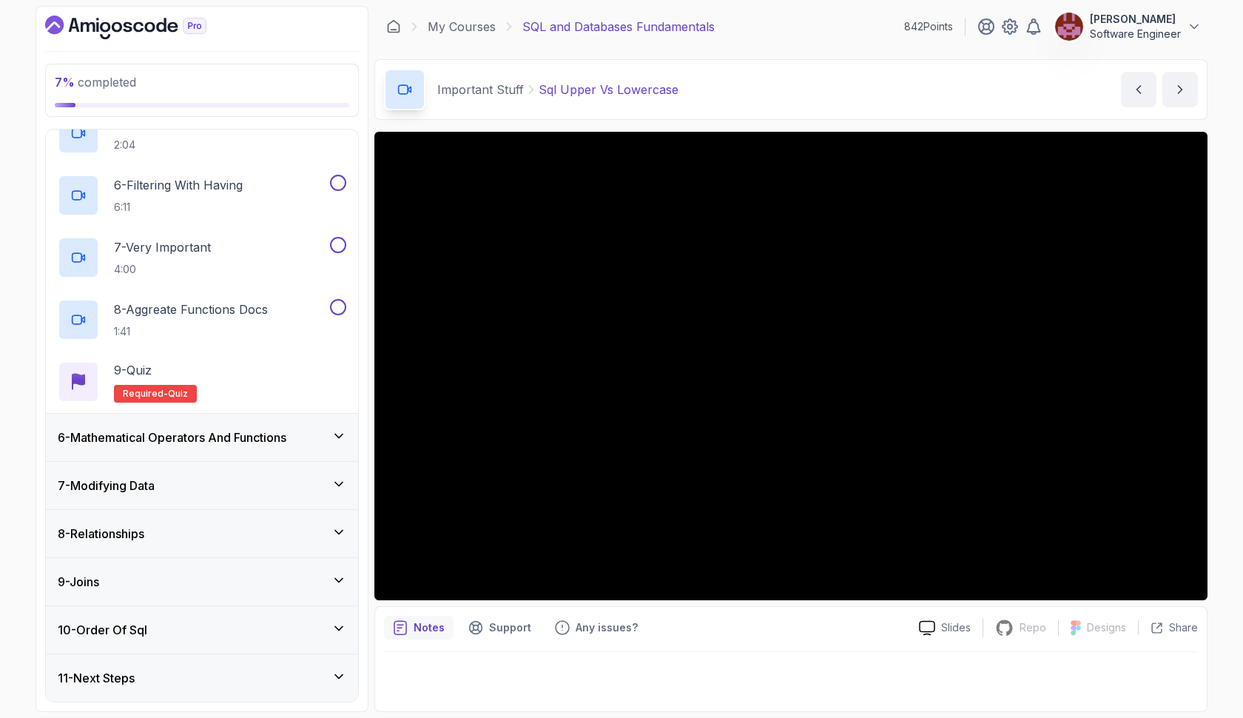
scroll to position [516, 0]
click at [232, 431] on h3 "6 - Mathematical Operators And Functions" at bounding box center [172, 437] width 229 height 18
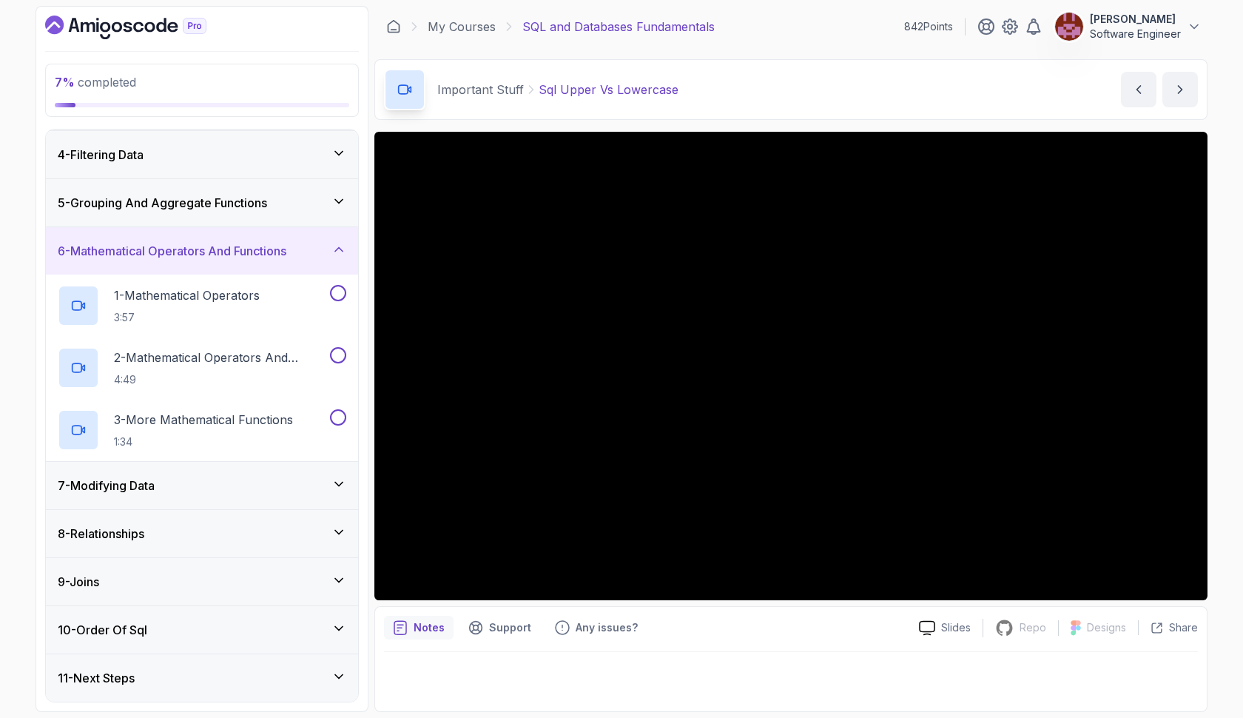
scroll to position [143, 0]
click at [209, 483] on div "7 - Modifying Data" at bounding box center [202, 485] width 289 height 18
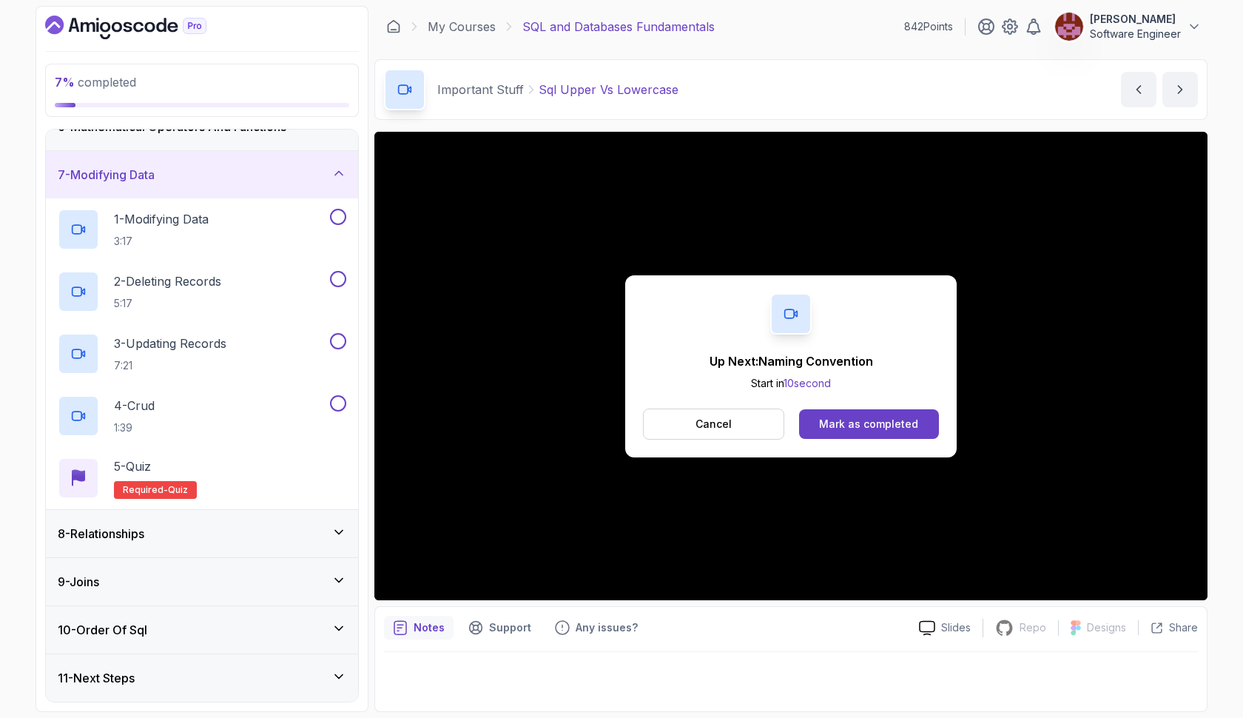
scroll to position [267, 0]
click at [829, 419] on div "Mark as completed" at bounding box center [868, 424] width 99 height 15
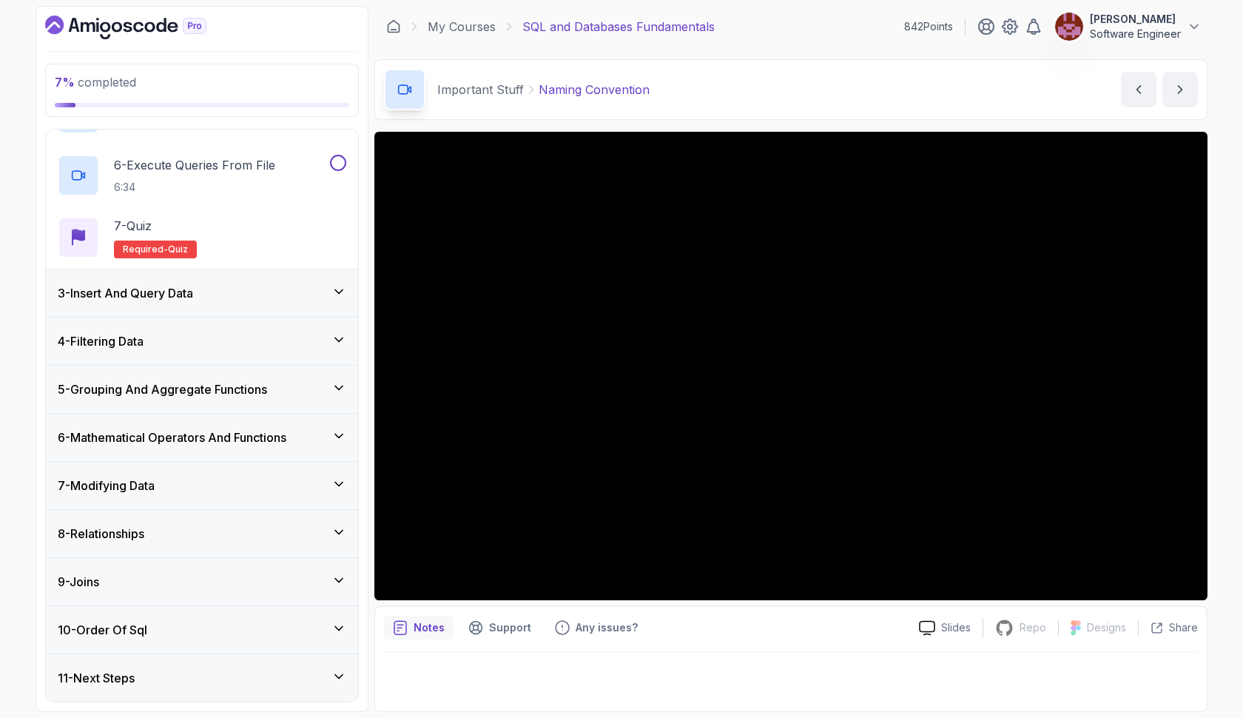
scroll to position [391, 0]
click at [204, 573] on div "9 - Joins" at bounding box center [202, 582] width 289 height 18
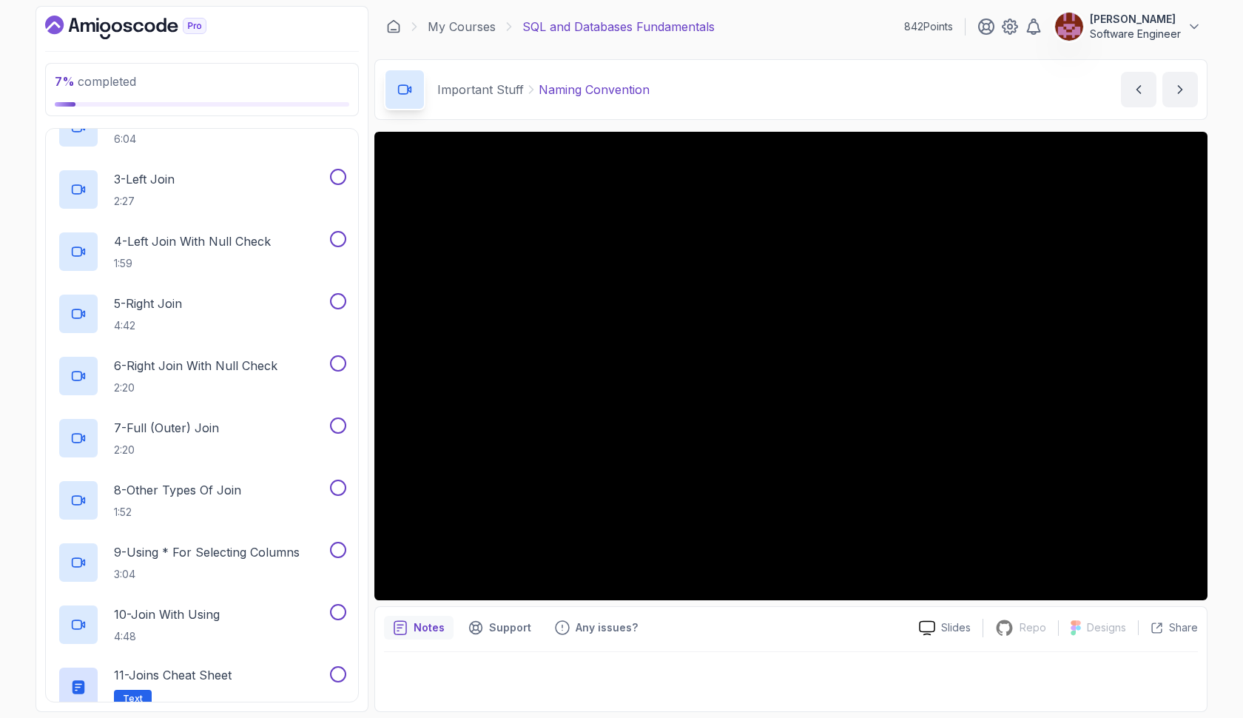
scroll to position [543, 0]
